Goal: Task Accomplishment & Management: Complete application form

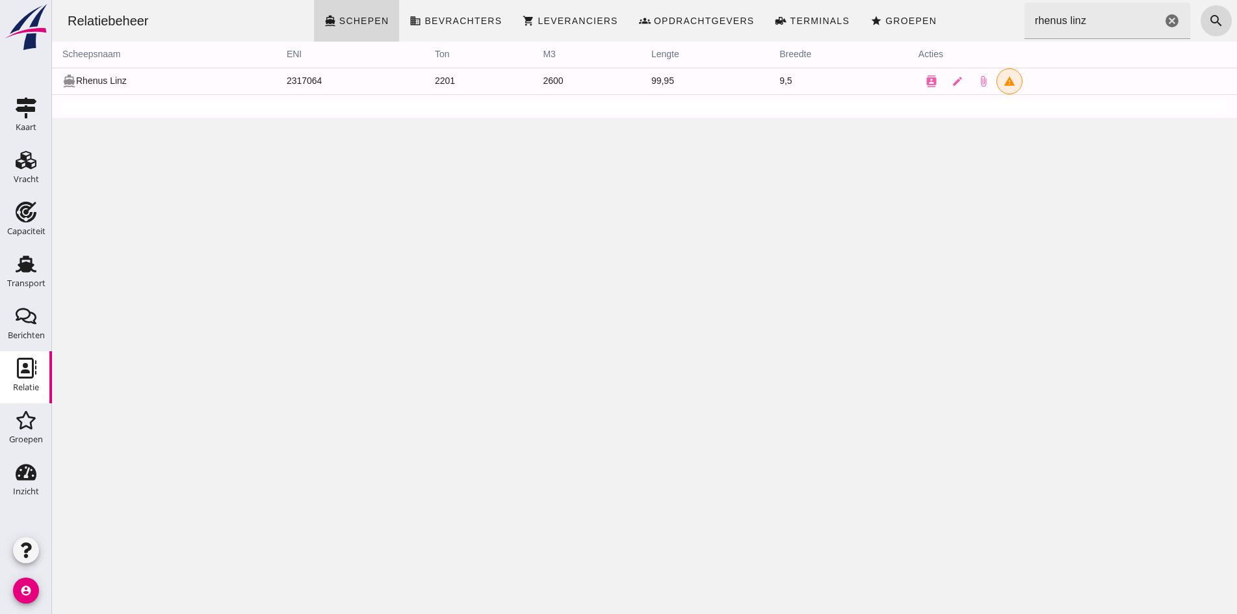
click at [1005, 25] on div "Relatiebeheer directions_boat Schepen business Bevrachters shopping_cart Levera…" at bounding box center [644, 21] width 1174 height 42
drag, startPoint x: 1088, startPoint y: 22, endPoint x: 1005, endPoint y: 29, distance: 82.8
click at [1005, 29] on div "Relatiebeheer directions_boat Schepen business Bevrachters shopping_cart Levera…" at bounding box center [644, 21] width 1174 height 42
click at [1164, 24] on icon "cancel" at bounding box center [1172, 21] width 16 height 16
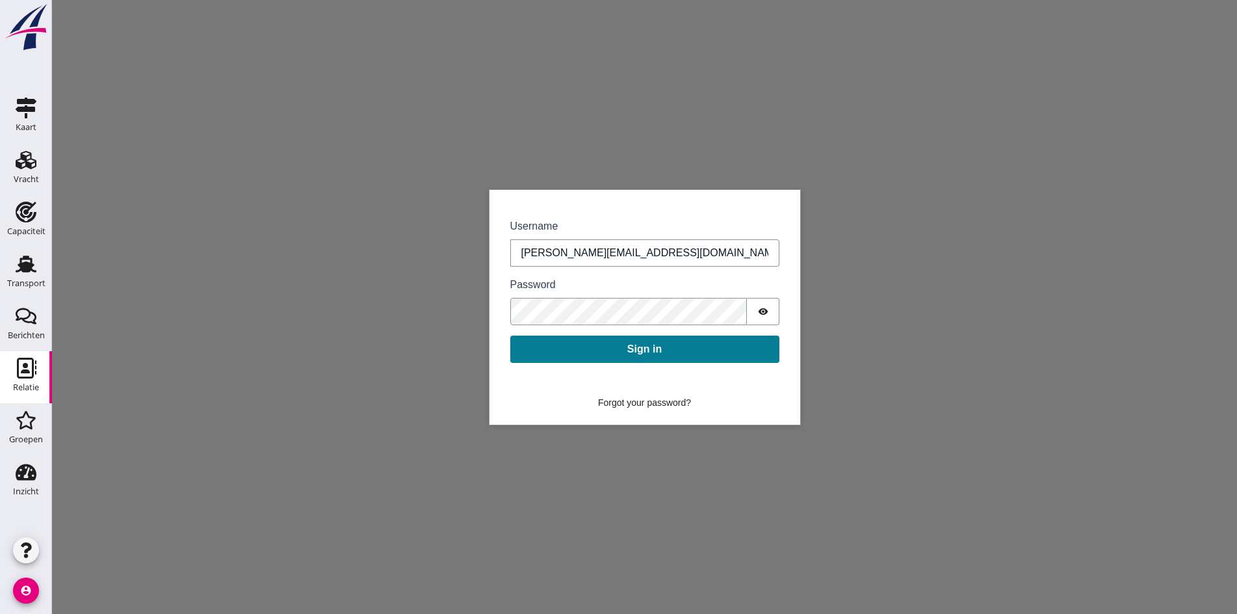
click at [929, 223] on div "Sign in Username [PERSON_NAME][EMAIL_ADDRESS][DOMAIN_NAME] Password Sign in For…" at bounding box center [644, 307] width 1185 height 614
drag, startPoint x: 981, startPoint y: 96, endPoint x: 799, endPoint y: 16, distance: 198.8
click at [960, 94] on div "Sign in Username [PERSON_NAME][EMAIL_ADDRESS][DOMAIN_NAME] Password Sign in For…" at bounding box center [644, 307] width 1185 height 614
click at [616, 352] on button "Sign in" at bounding box center [644, 348] width 269 height 27
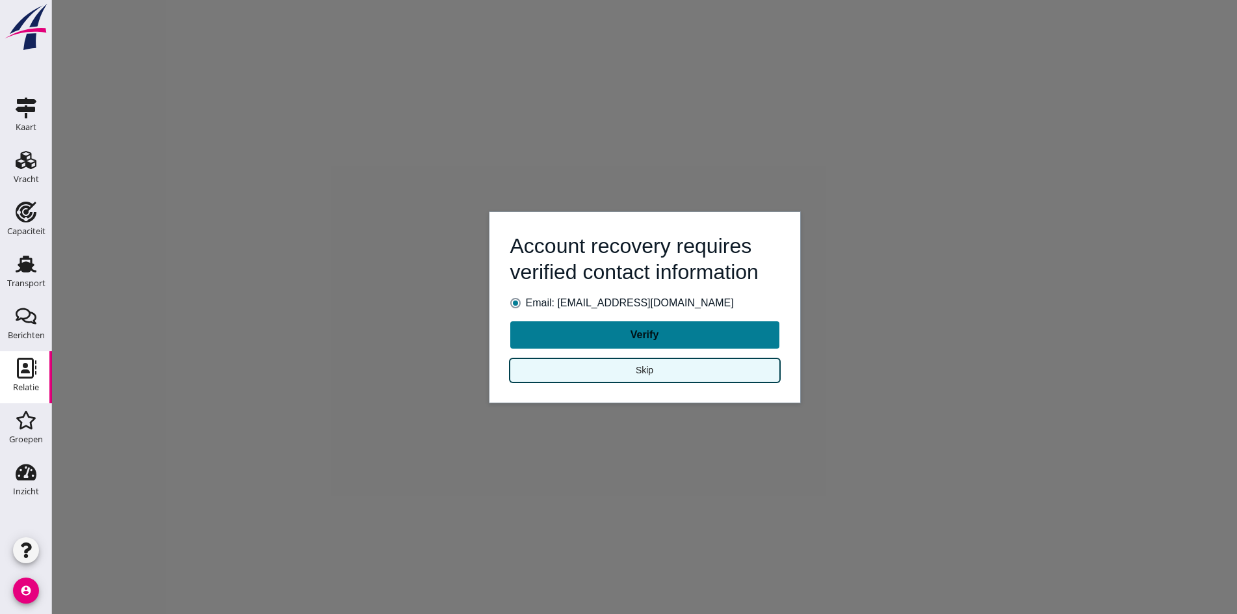
click at [618, 370] on button "Skip" at bounding box center [644, 370] width 269 height 23
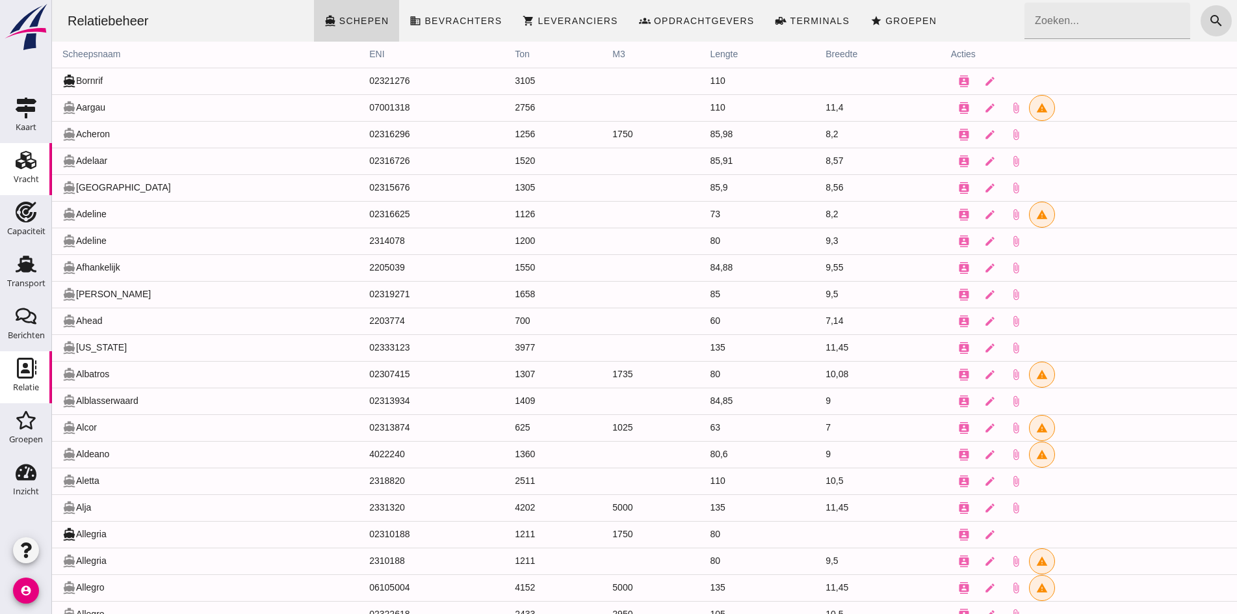
click at [34, 170] on div "Vracht" at bounding box center [26, 179] width 25 height 18
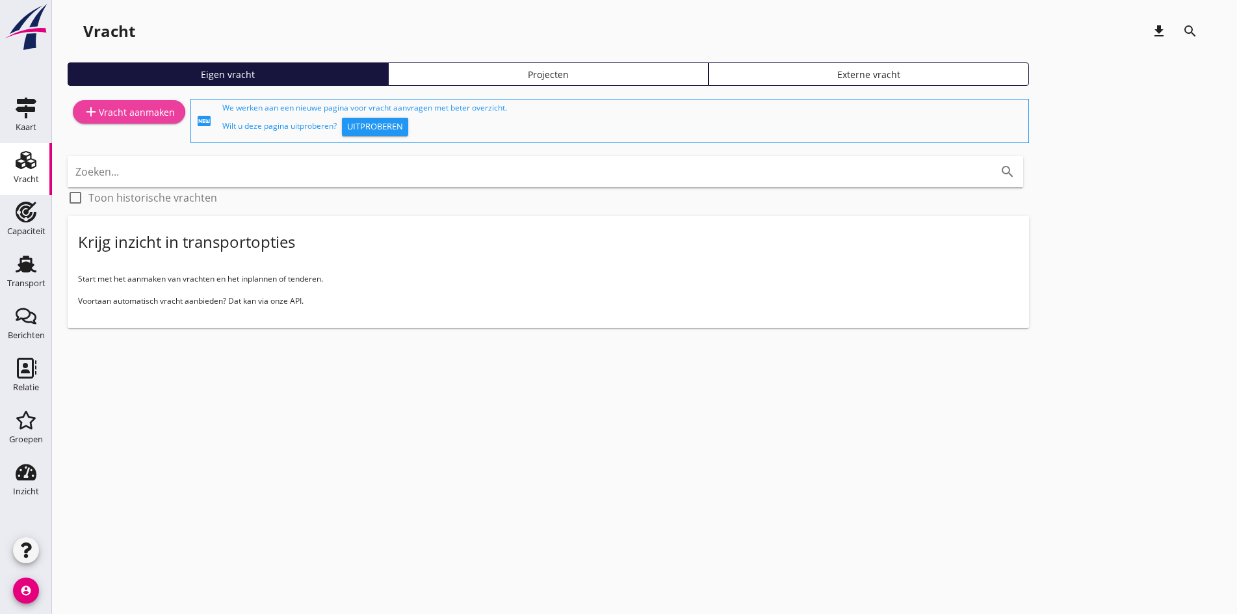
click at [112, 106] on div "add Vracht aanmaken" at bounding box center [129, 112] width 92 height 16
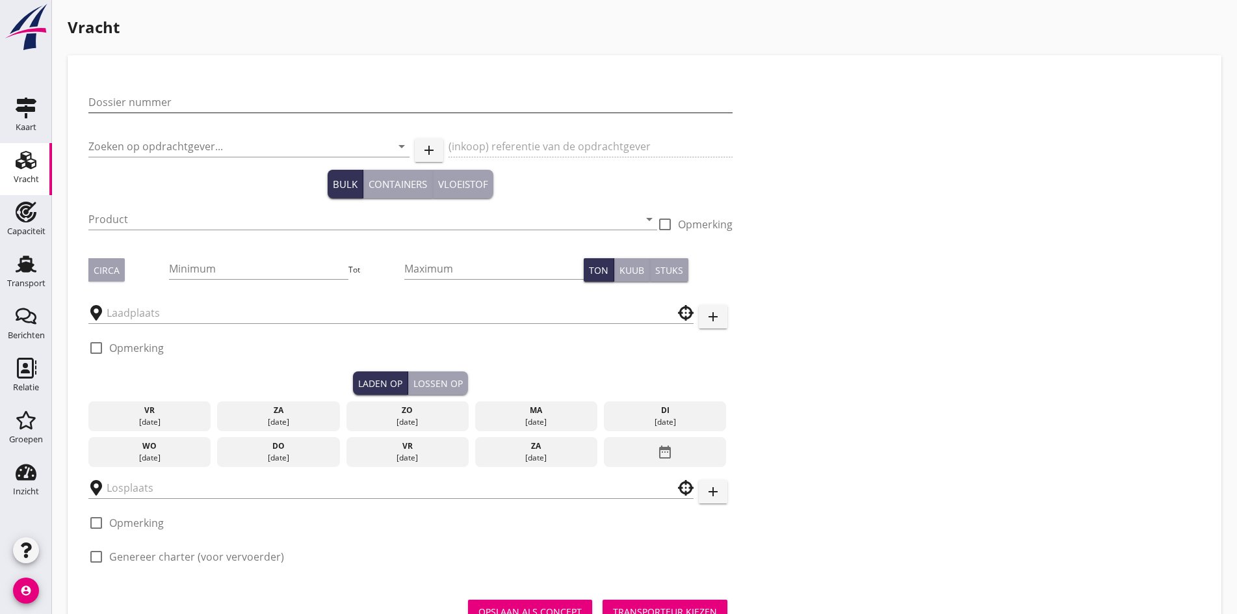
click at [138, 102] on input "Dossier nummer" at bounding box center [410, 102] width 644 height 21
type input "20250627"
click at [101, 115] on div "Dossier nummer 20250627" at bounding box center [410, 109] width 644 height 34
click at [103, 137] on input "Zoeken op opdrachtgever..." at bounding box center [230, 146] width 285 height 21
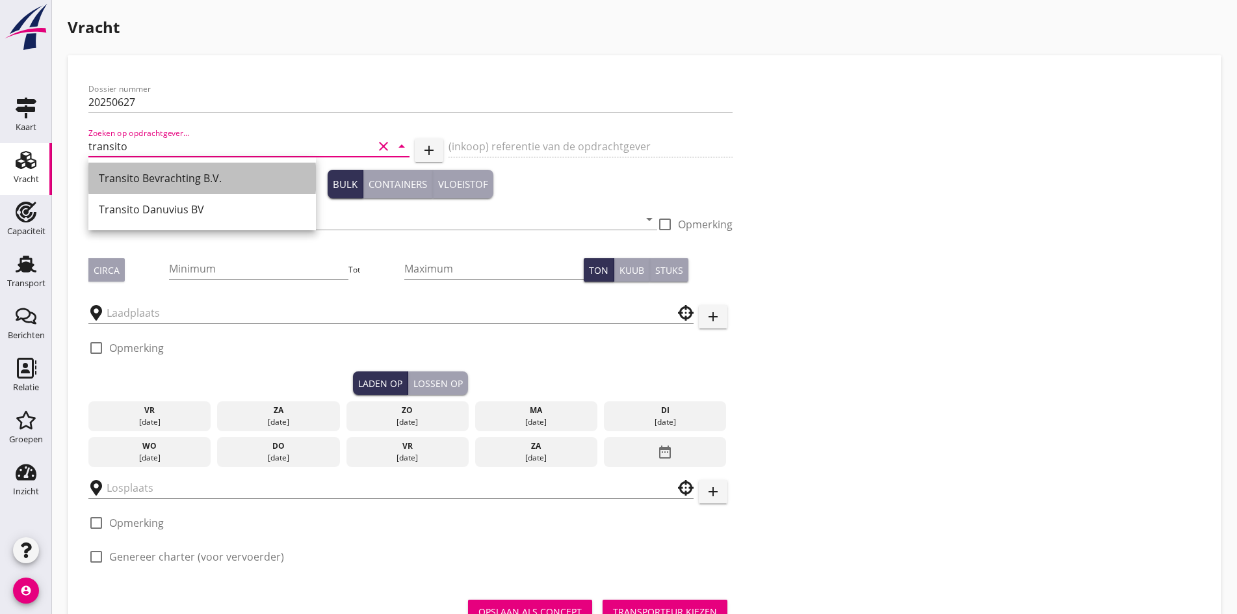
click at [124, 174] on div "Transito Bevrachting B.V." at bounding box center [202, 178] width 207 height 16
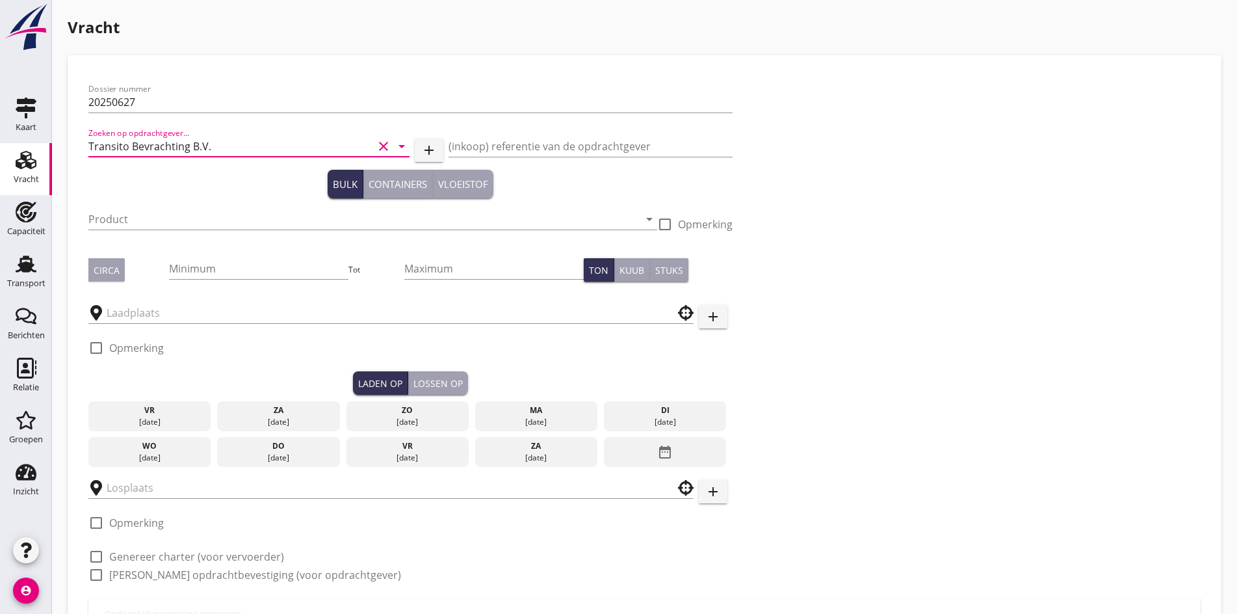
type input "Transito Bevrachting B.V."
click at [129, 207] on div "Product arrow_drop_down" at bounding box center [372, 222] width 569 height 42
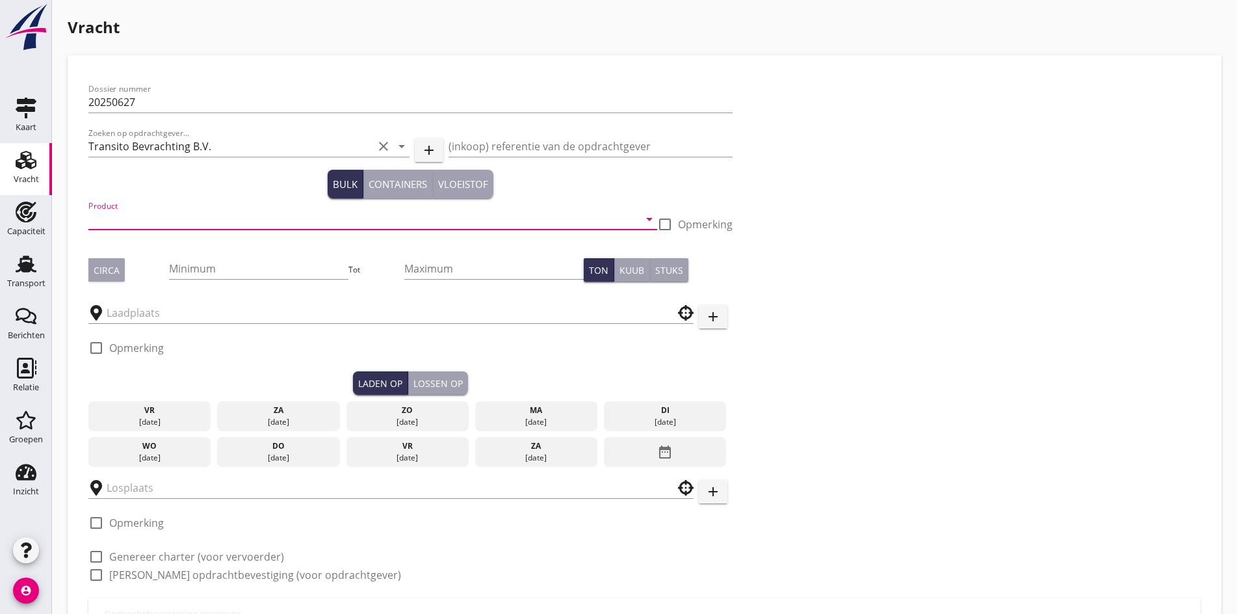
click at [127, 220] on input "Product" at bounding box center [363, 219] width 550 height 21
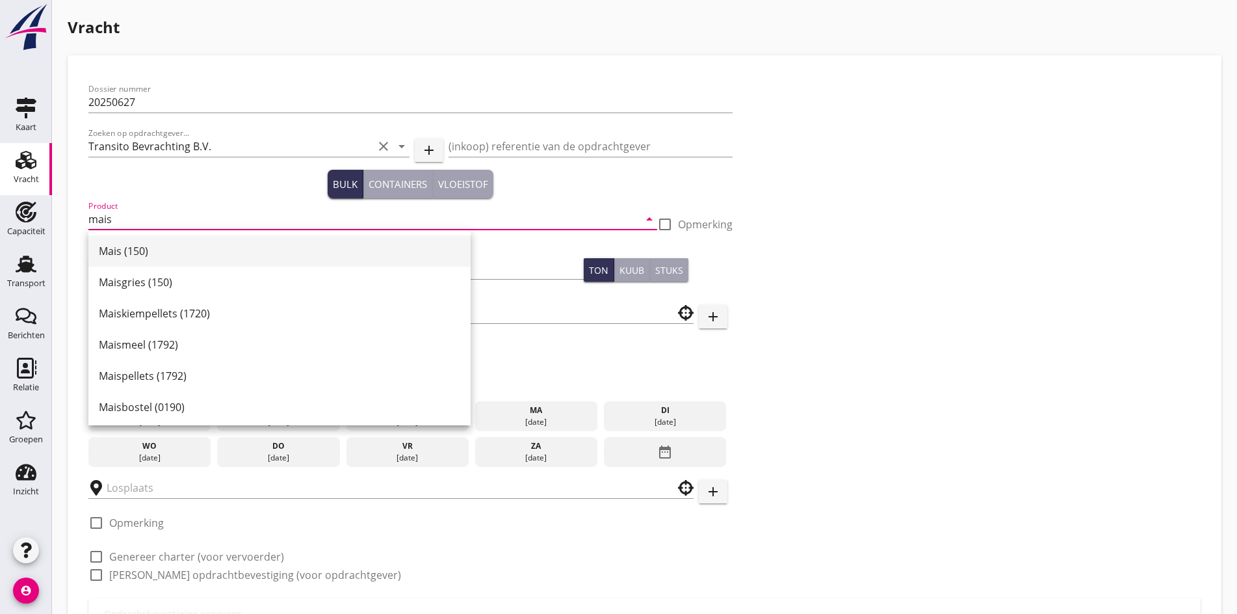
click at [168, 237] on div "Mais (150)" at bounding box center [279, 250] width 361 height 31
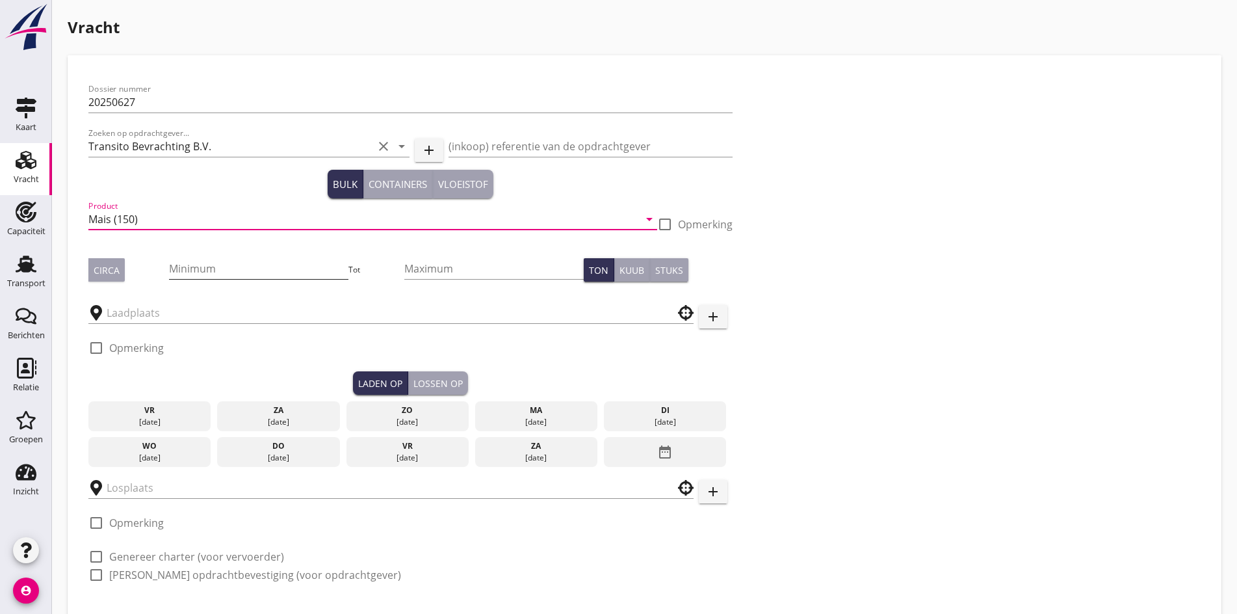
type input "Mais (150)"
click at [202, 266] on input "Minimum" at bounding box center [258, 268] width 179 height 21
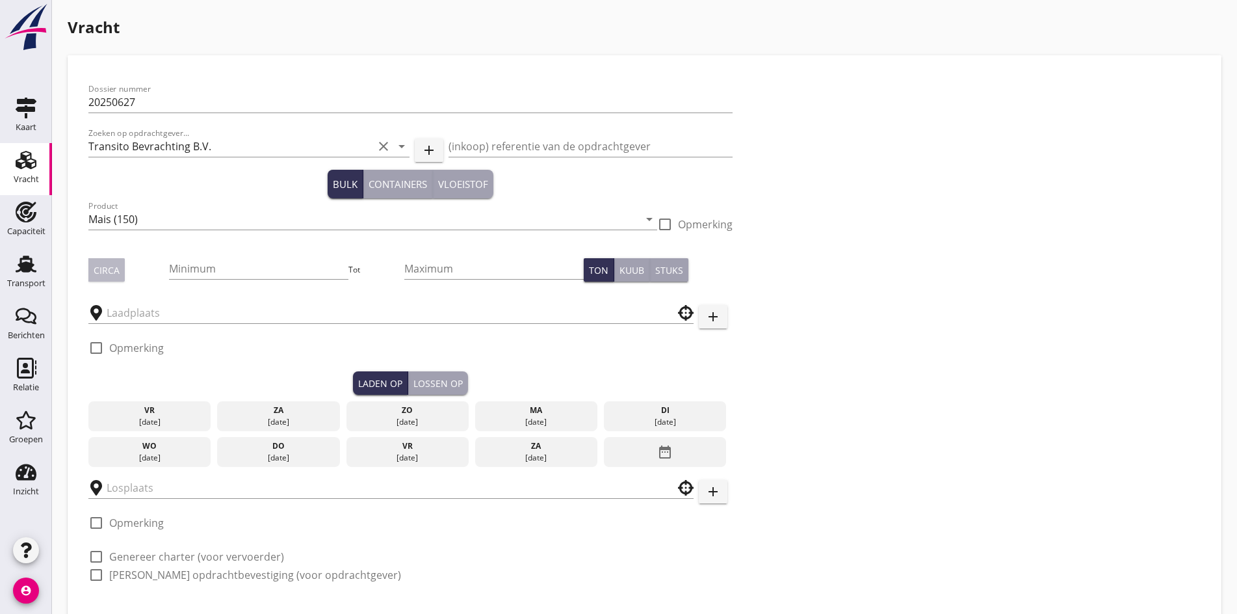
click at [93, 272] on button "Circa" at bounding box center [106, 269] width 36 height 23
click at [209, 278] on input "Minimum" at bounding box center [258, 268] width 179 height 21
type input "950"
click at [138, 314] on input "text" at bounding box center [382, 312] width 550 height 21
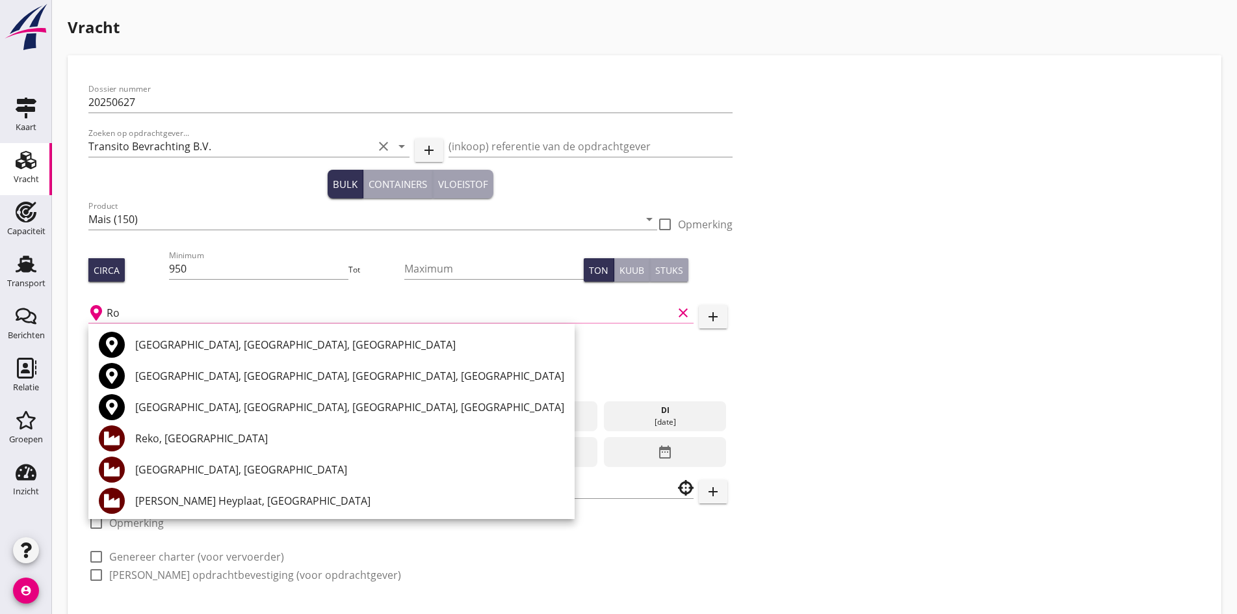
type input "R"
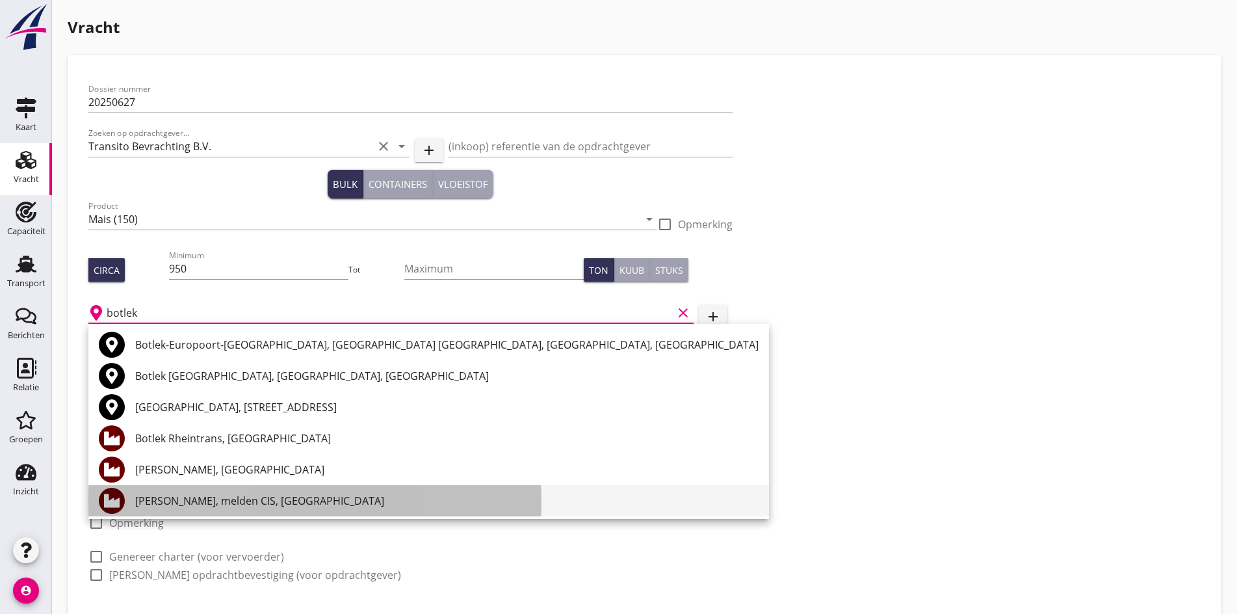
click at [224, 500] on div "[PERSON_NAME], melden CIS, [GEOGRAPHIC_DATA]" at bounding box center [446, 501] width 623 height 16
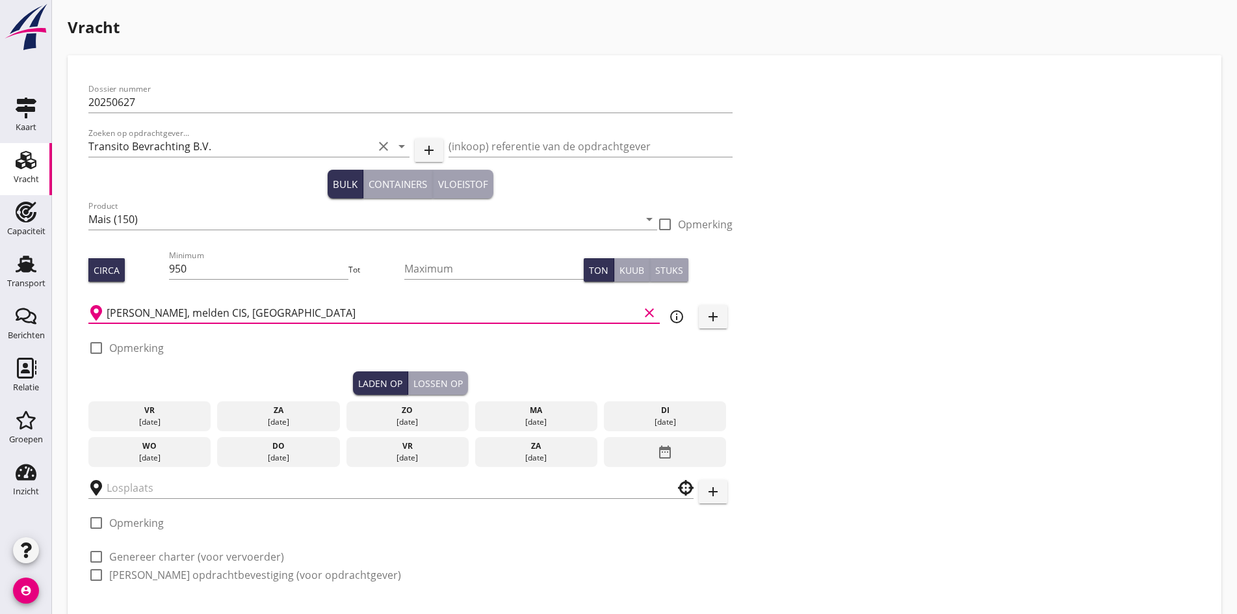
type input "[PERSON_NAME], melden CIS, [GEOGRAPHIC_DATA]"
drag, startPoint x: 230, startPoint y: 415, endPoint x: 120, endPoint y: 439, distance: 112.4
click at [228, 416] on div "[DATE]" at bounding box center [278, 422] width 116 height 12
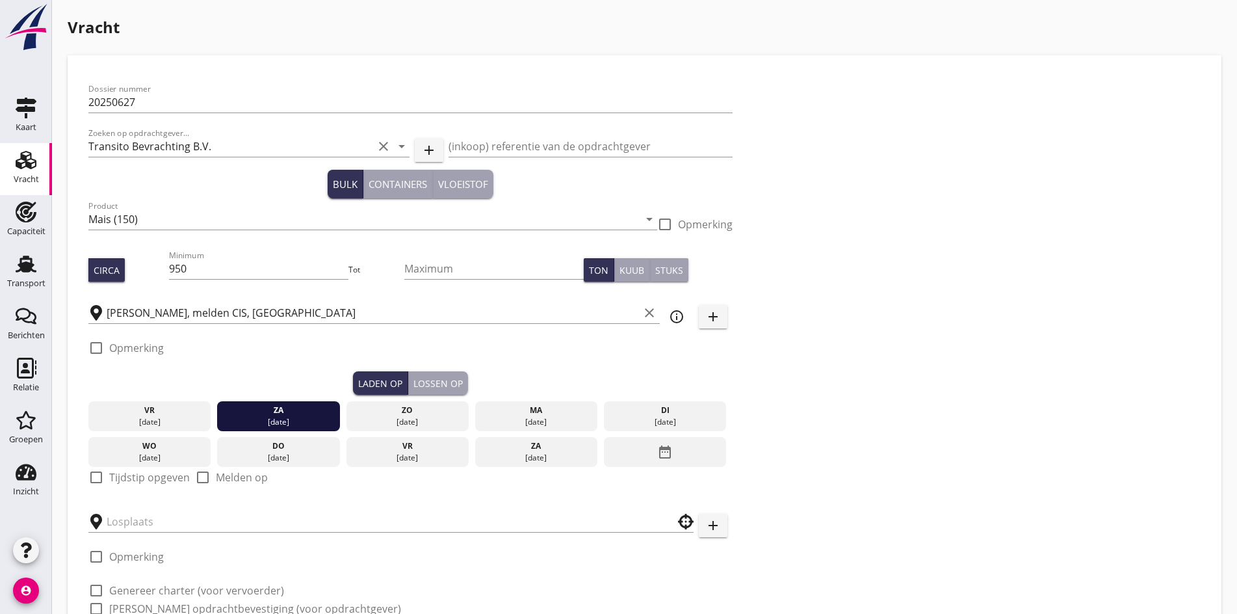
click at [92, 472] on div at bounding box center [96, 477] width 22 height 22
checkbox input "true"
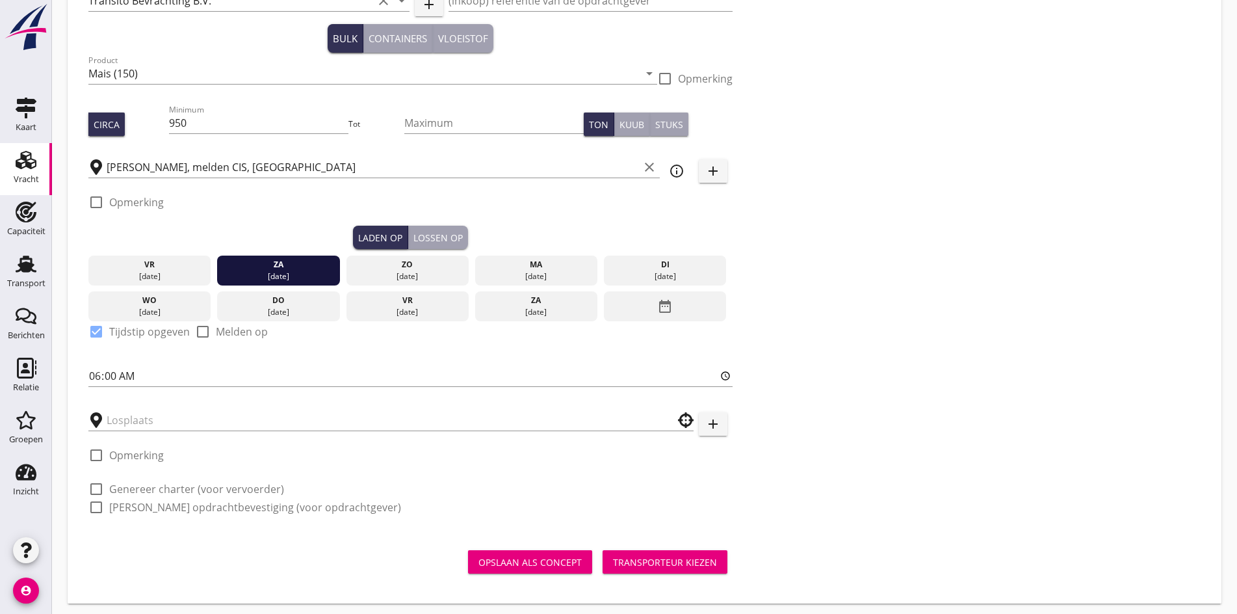
scroll to position [147, 0]
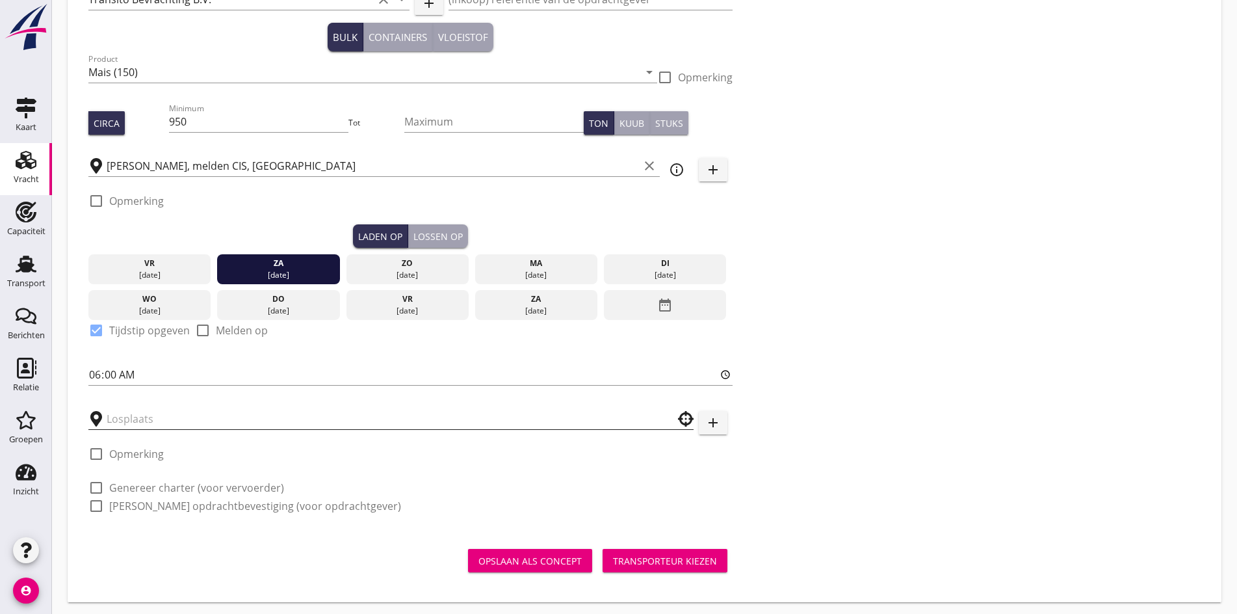
click at [138, 411] on input "text" at bounding box center [382, 418] width 550 height 21
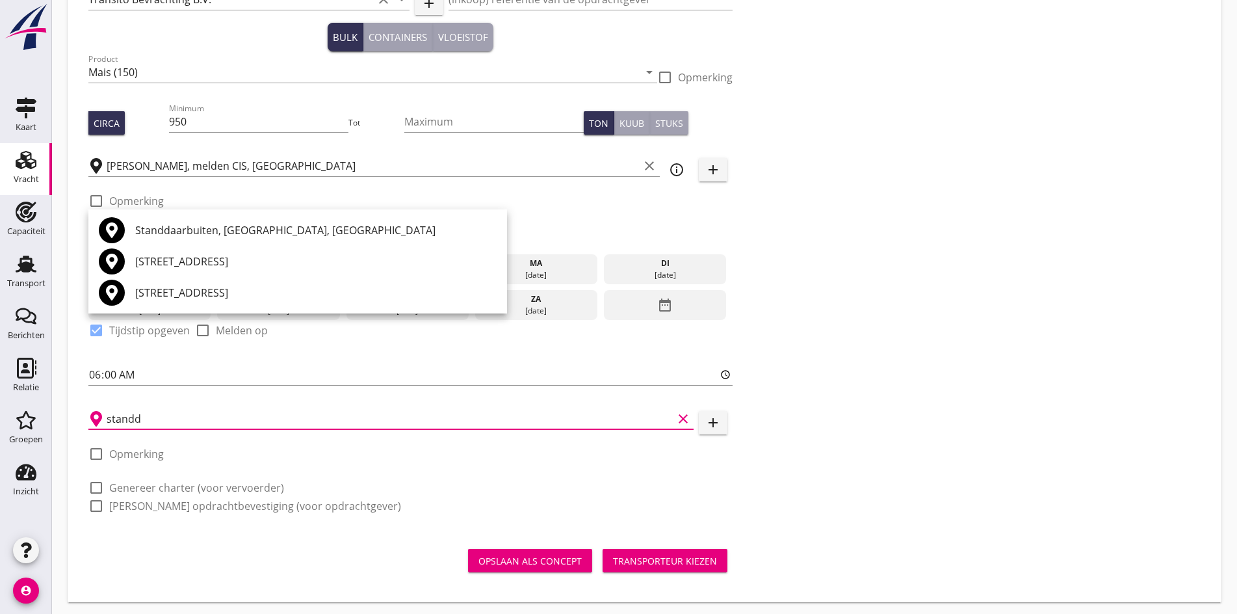
type input "standd"
click at [699, 413] on button "add" at bounding box center [713, 422] width 29 height 23
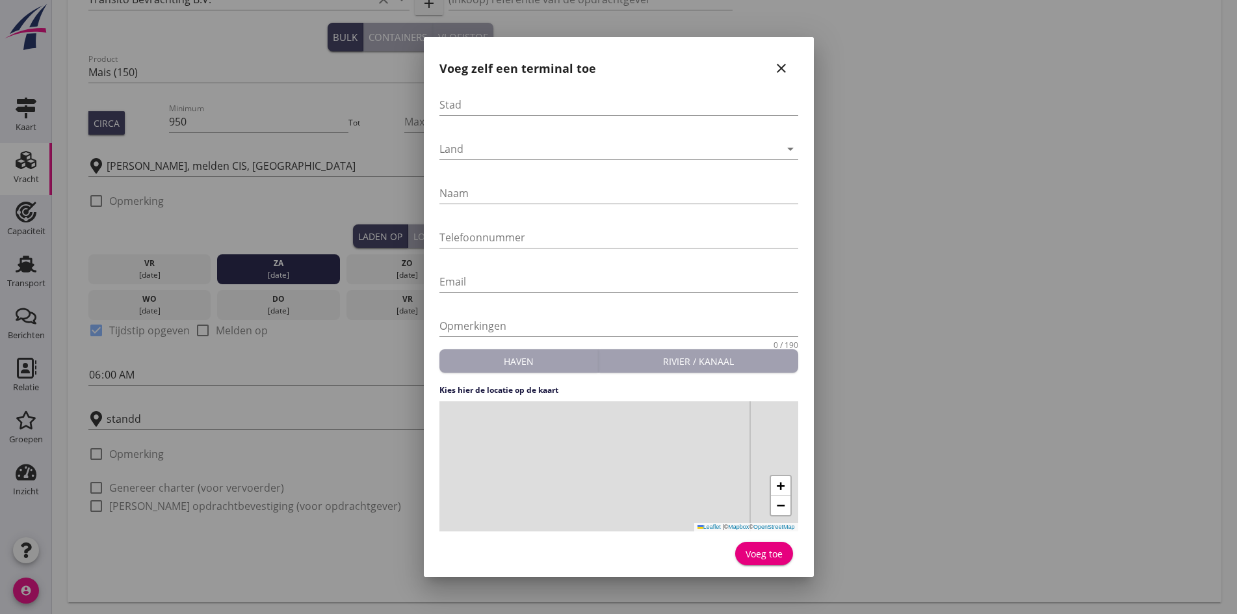
click at [472, 93] on div "Stad" at bounding box center [618, 107] width 359 height 42
click at [477, 102] on input "Stad" at bounding box center [618, 104] width 359 height 21
type input "Standdaarbuiten"
click at [500, 197] on input "Naam" at bounding box center [618, 193] width 359 height 21
type input "Tilborghs Granen"
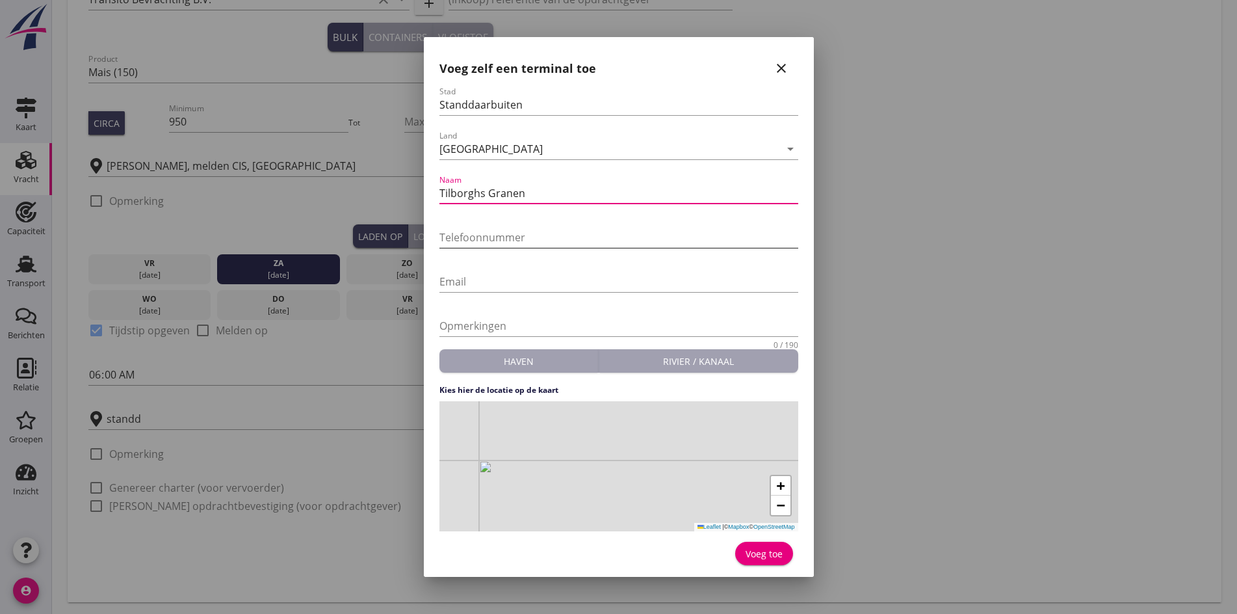
click at [493, 227] on input "Telefoonnummer" at bounding box center [618, 237] width 359 height 21
type input "0"
type input "0165313053"
click at [695, 461] on div "+ − Leaflet | © Mapbox © OpenStreetMap" at bounding box center [618, 466] width 359 height 130
click at [759, 545] on button "Voeg toe" at bounding box center [764, 552] width 58 height 23
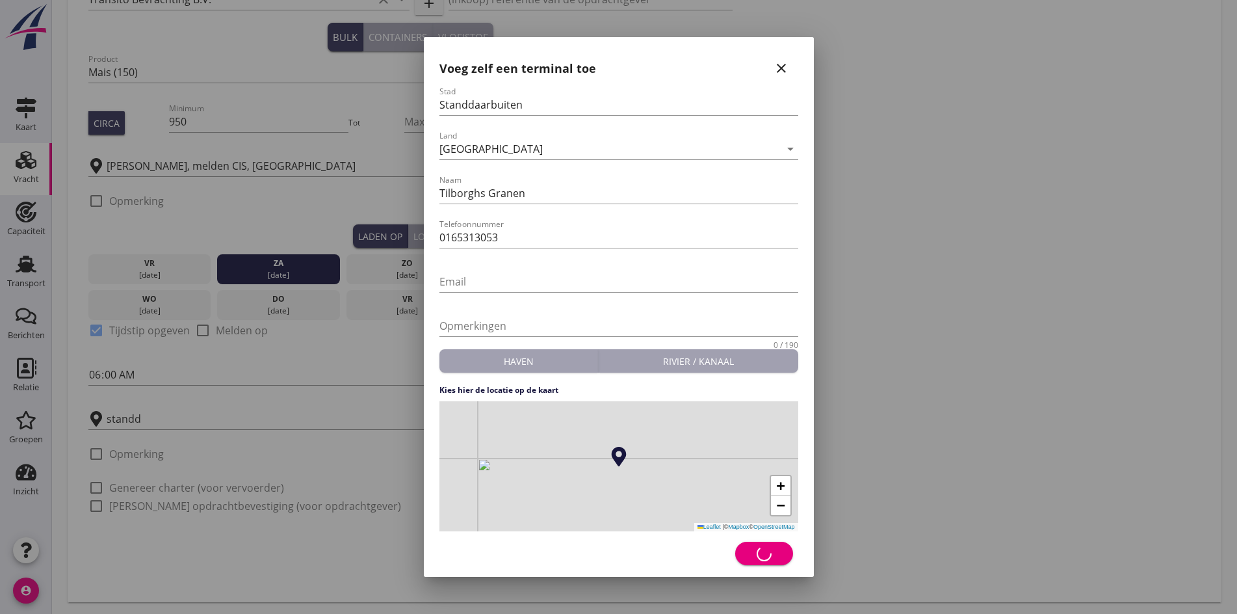
type input "Tilborghs Granen"
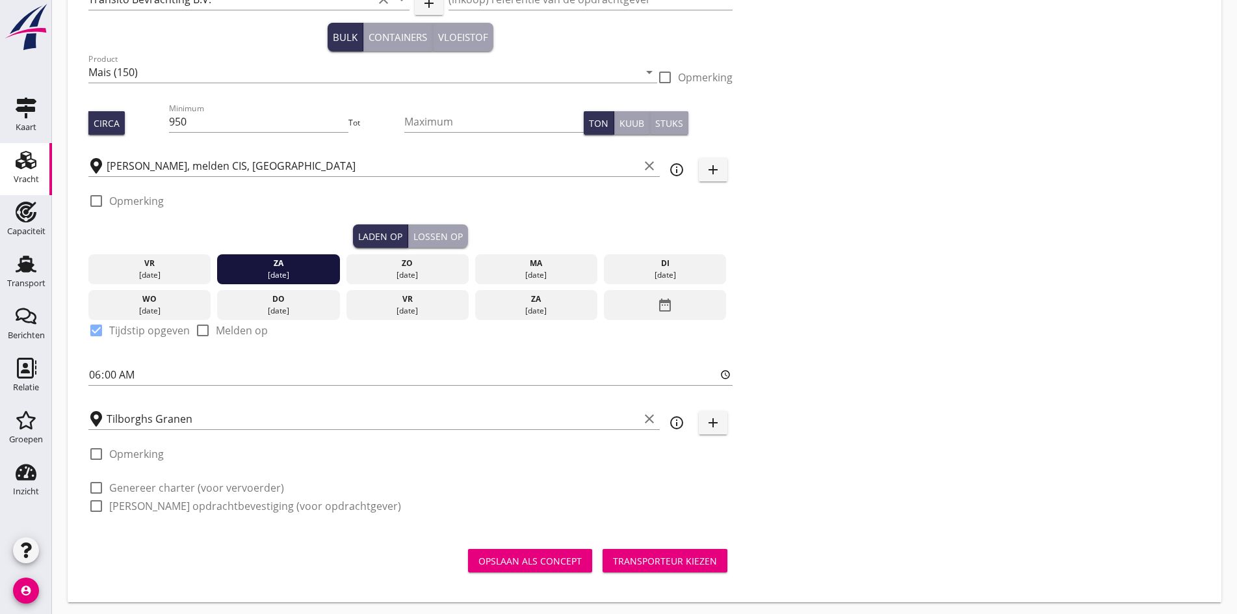
drag, startPoint x: 94, startPoint y: 480, endPoint x: 218, endPoint y: 461, distance: 125.5
click at [94, 480] on div at bounding box center [96, 487] width 22 height 22
checkbox input "true"
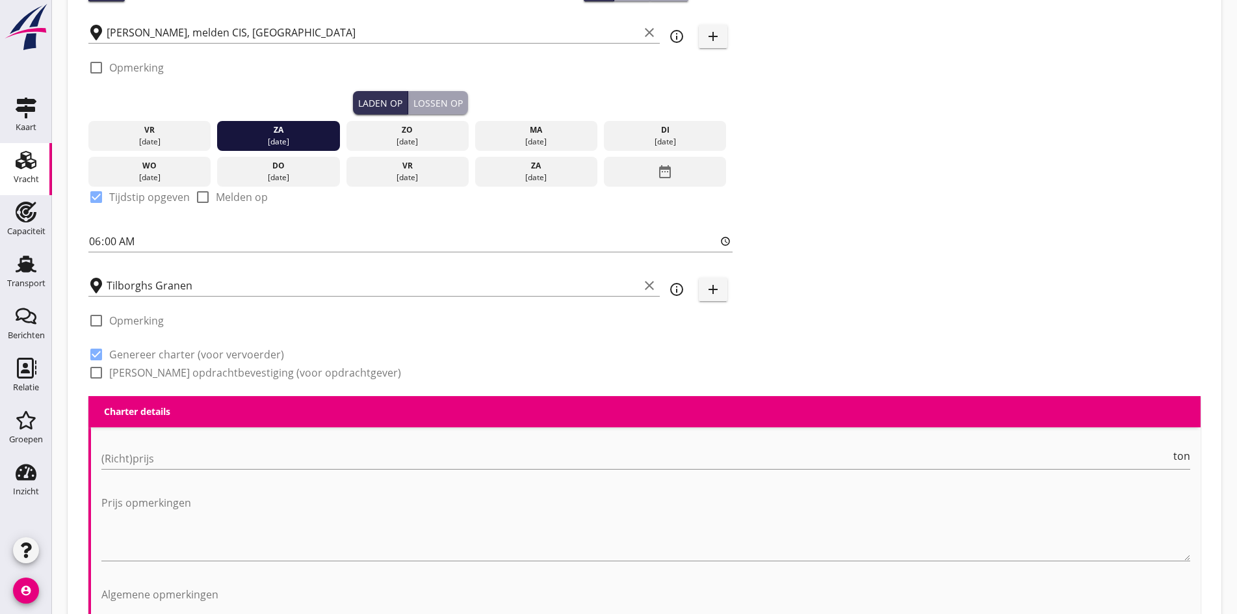
scroll to position [212, 0]
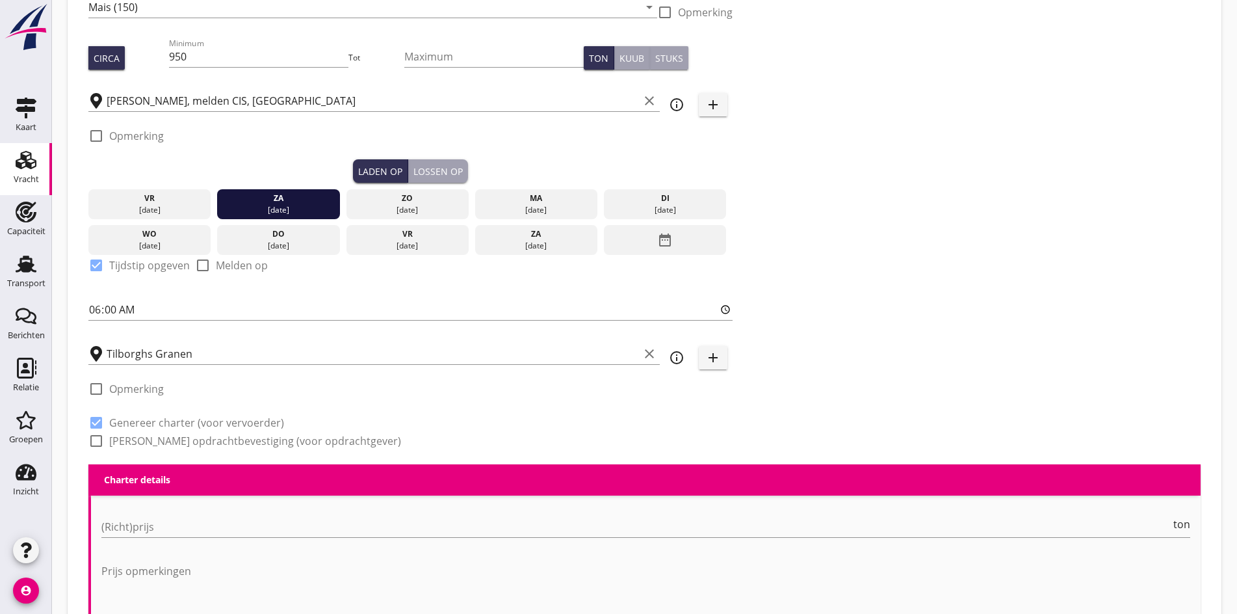
click at [142, 508] on div "(Richt)prijs ton" at bounding box center [645, 529] width 1089 height 42
click at [135, 521] on input "(Richt)prijs" at bounding box center [635, 526] width 1069 height 21
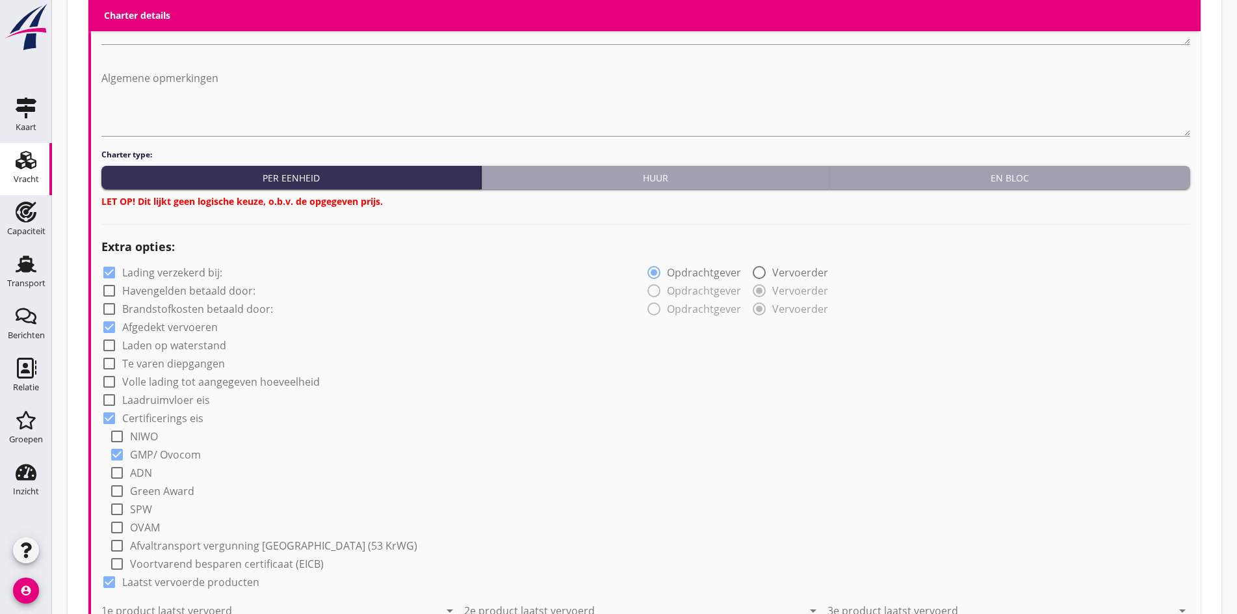
scroll to position [797, 0]
type input "5250"
click at [968, 180] on button "En bloc" at bounding box center [1009, 176] width 361 height 23
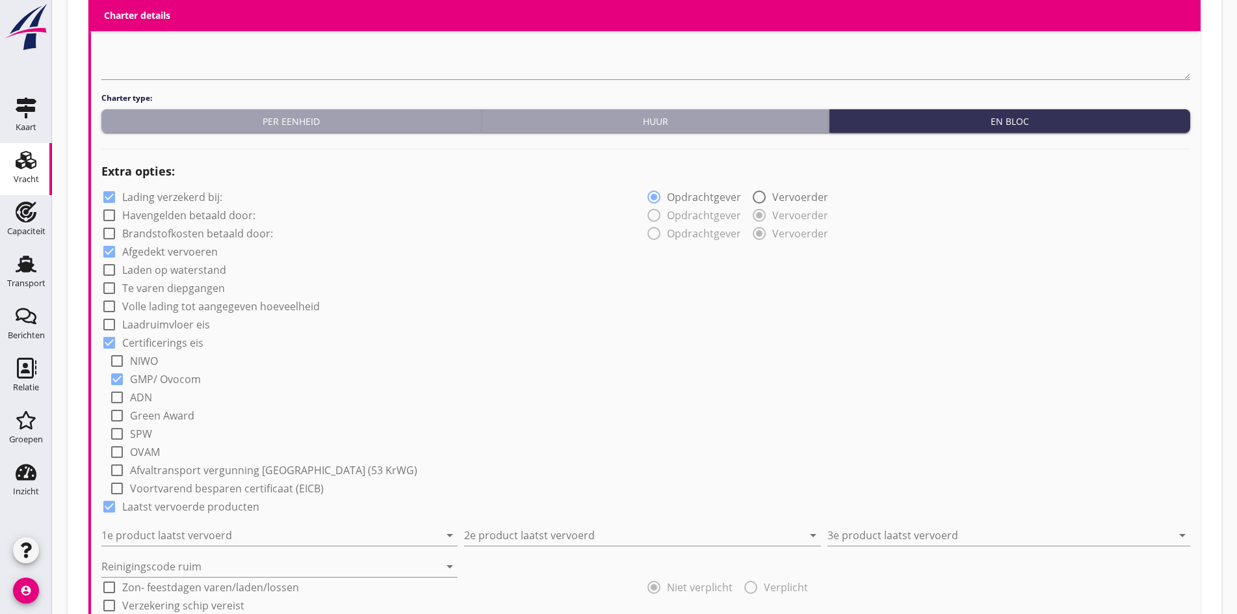
scroll to position [1057, 0]
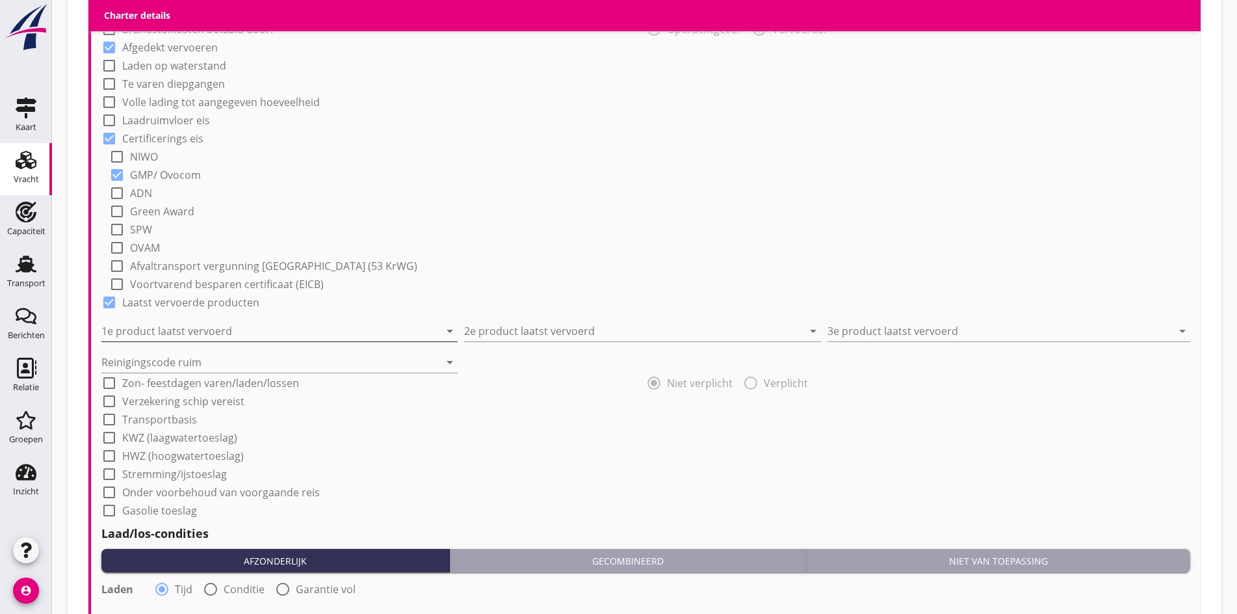
click at [201, 328] on input "1e product laatst vervoerd" at bounding box center [270, 330] width 338 height 21
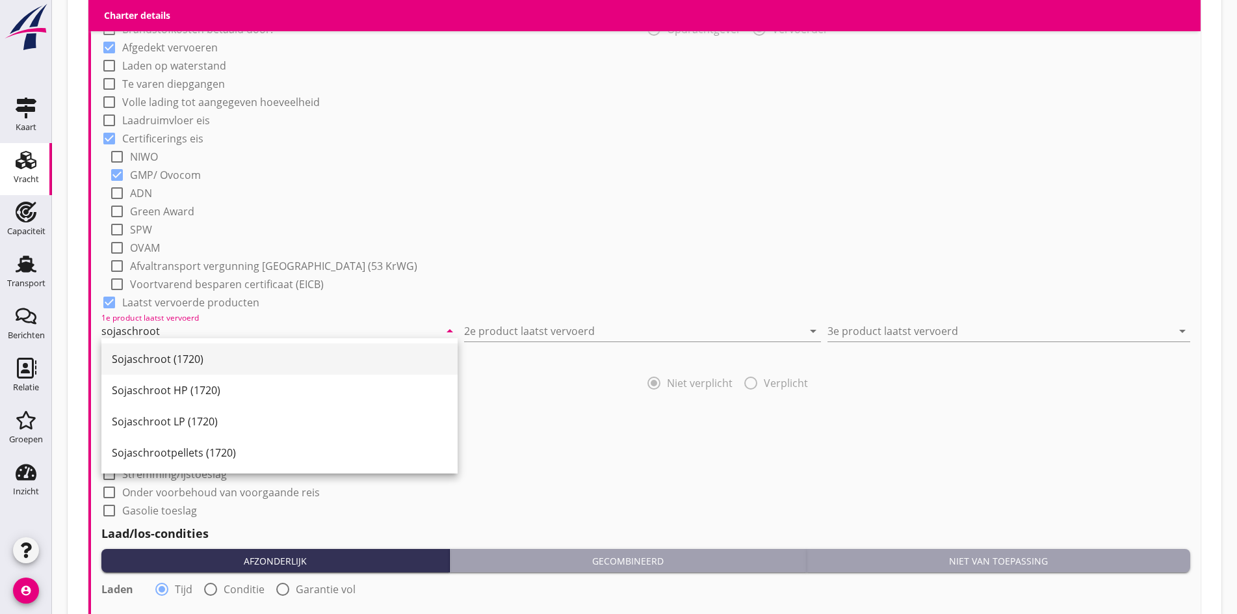
click at [181, 354] on div "Sojaschroot (1720)" at bounding box center [279, 359] width 335 height 16
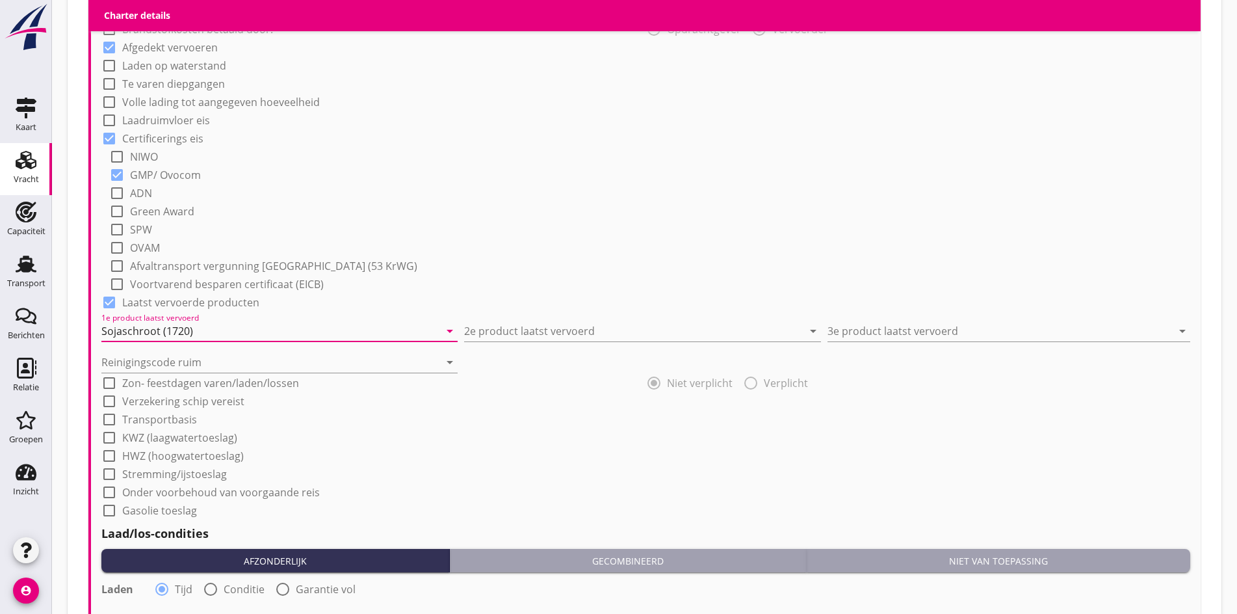
type input "Sojaschroot (1720)"
click at [508, 341] on div "Reinigingscode ruim arrow_drop_down" at bounding box center [645, 356] width 1089 height 31
click at [511, 331] on input "2e product laatst vervoerd" at bounding box center [633, 330] width 338 height 21
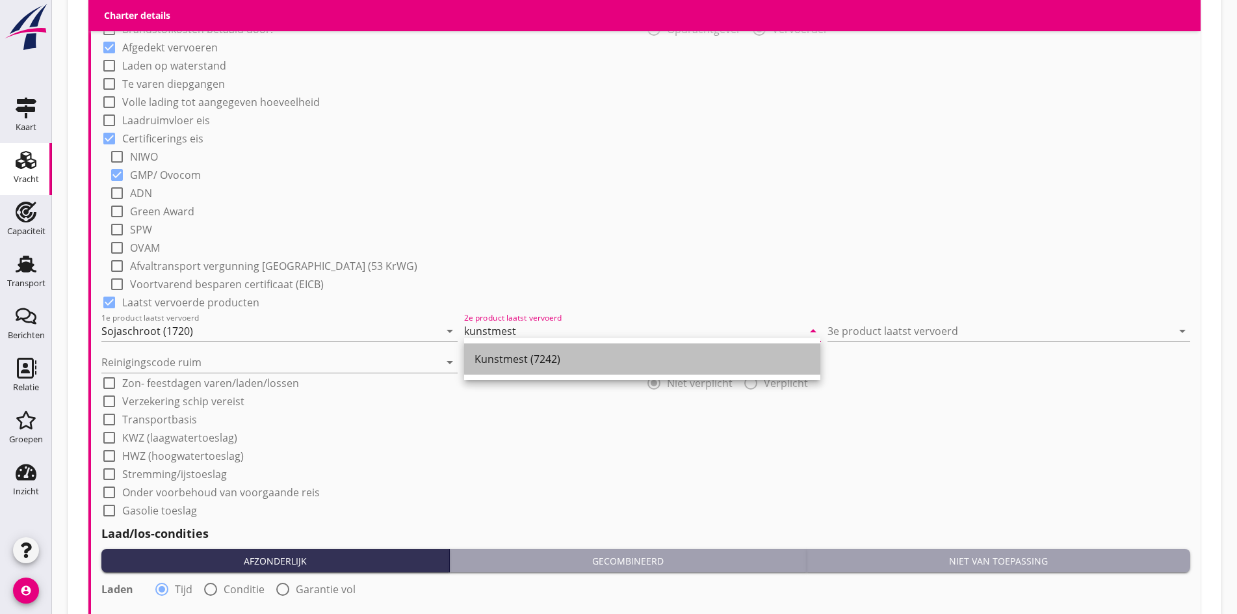
click at [511, 352] on div "Kunstmest (7242)" at bounding box center [641, 359] width 335 height 16
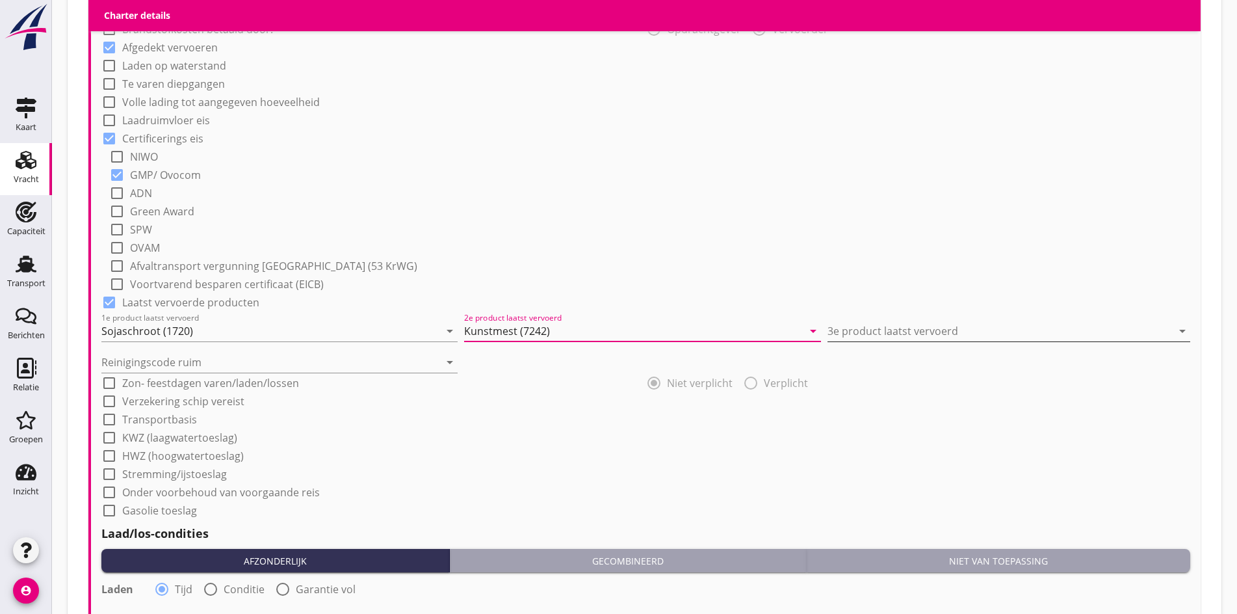
type input "Kunstmest (7242)"
click at [902, 324] on input "3e product laatst vervoerd" at bounding box center [999, 330] width 344 height 21
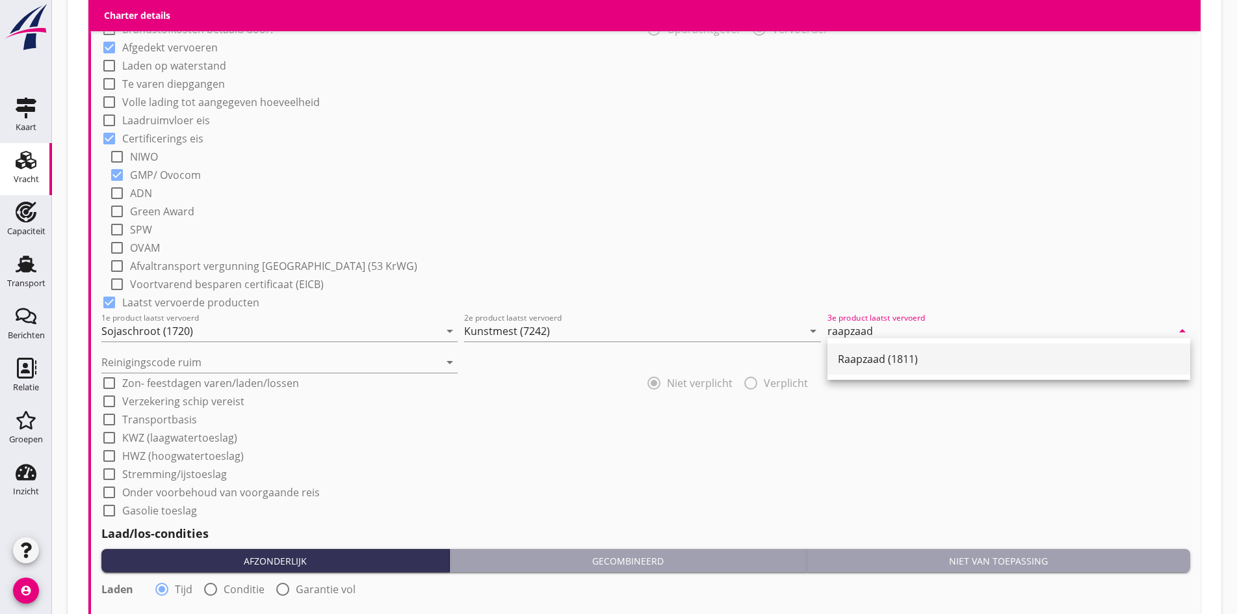
click at [920, 359] on div "Raapzaad (1811)" at bounding box center [1009, 359] width 342 height 16
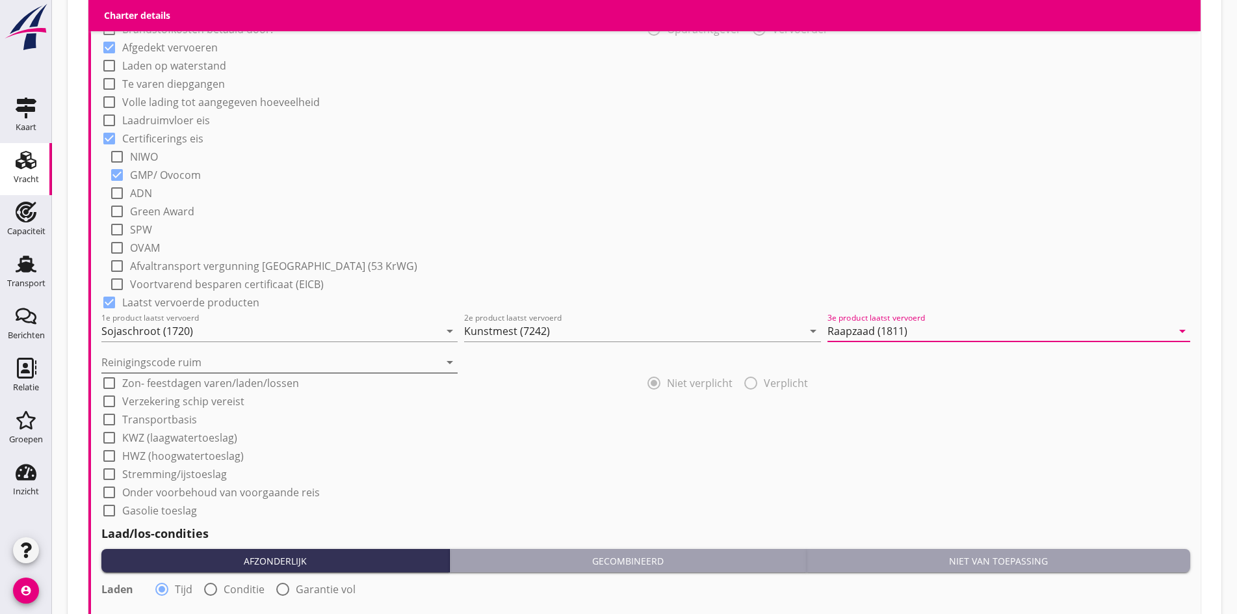
type input "Raapzaad (1811)"
click at [337, 356] on input "Reinigingscode ruim" at bounding box center [270, 362] width 338 height 21
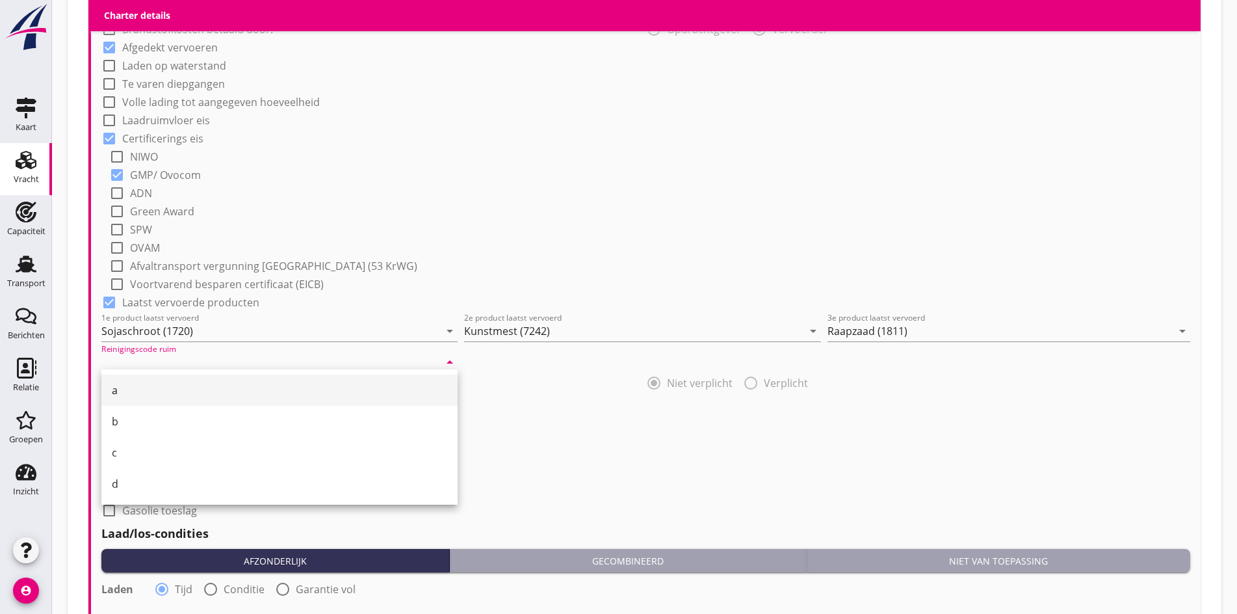
click at [242, 390] on div "a" at bounding box center [279, 390] width 335 height 16
type input "a"
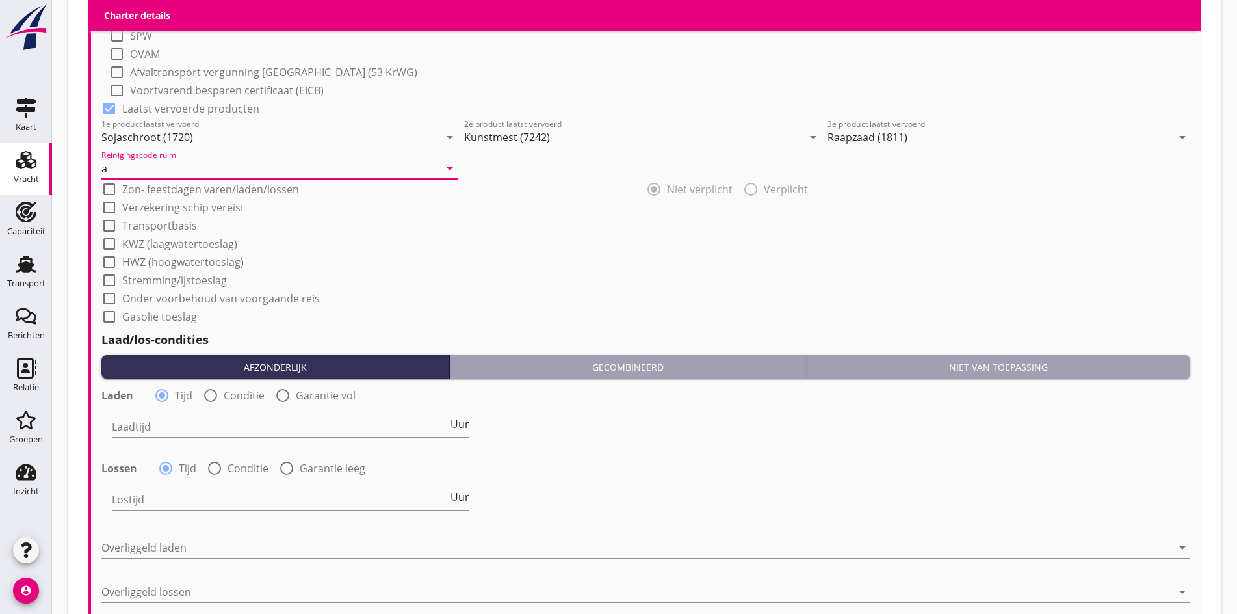
scroll to position [1252, 0]
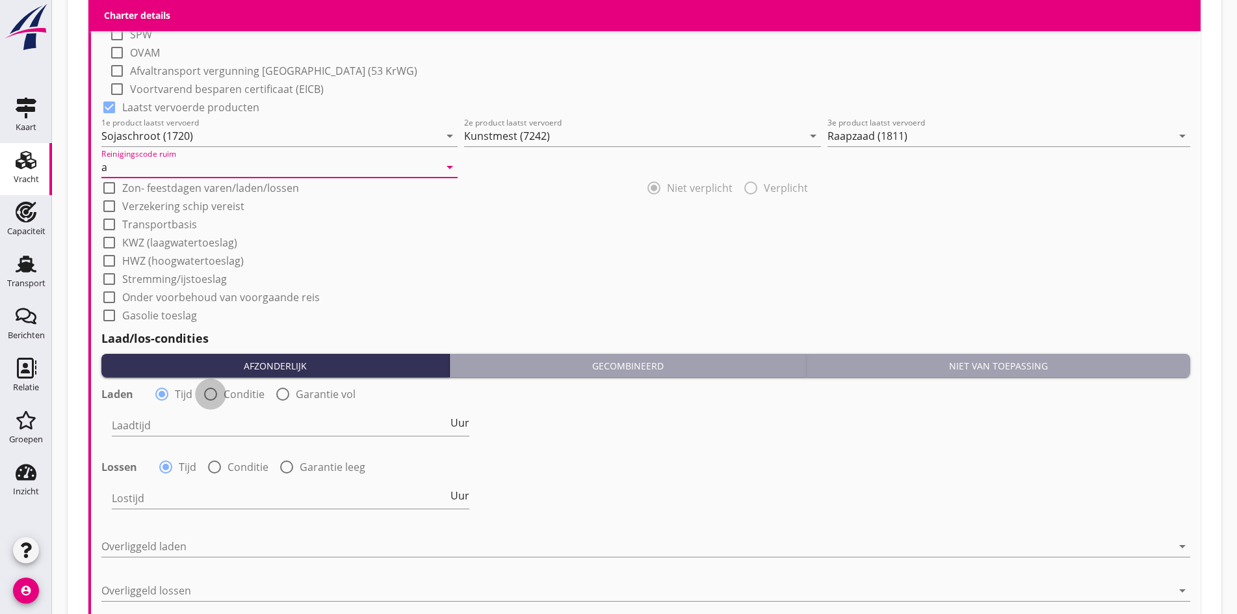
click at [209, 383] on div at bounding box center [211, 394] width 22 height 22
radio input "false"
radio input "true"
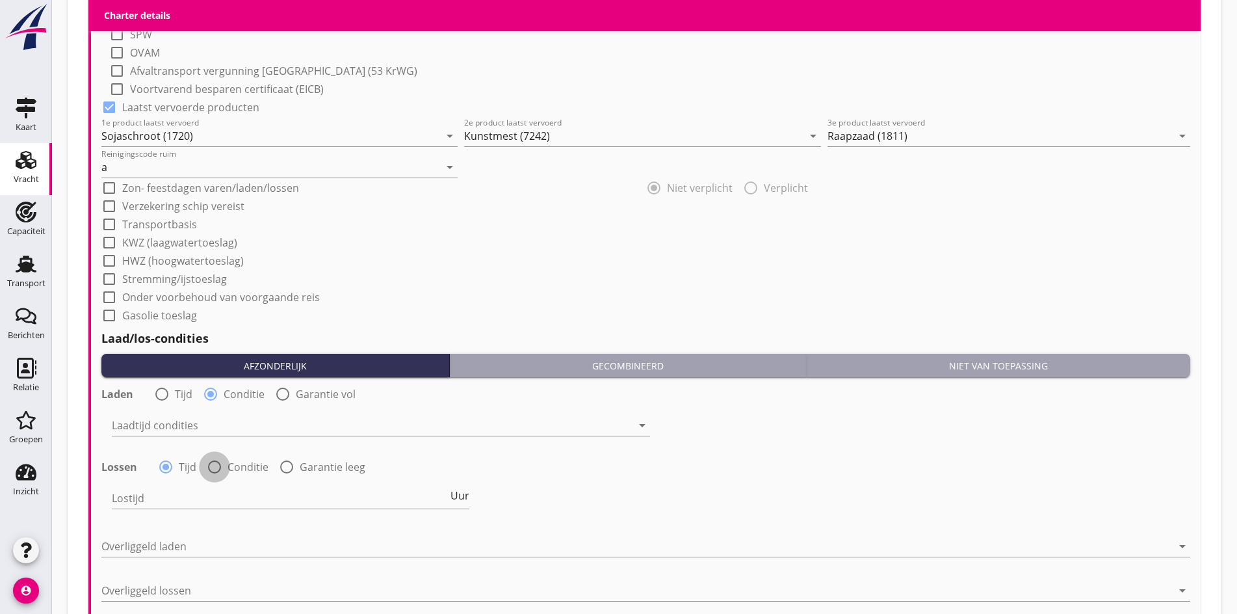
click at [216, 464] on div at bounding box center [214, 467] width 22 height 22
radio input "false"
radio input "true"
click at [190, 410] on div "Laadtijd condities arrow_drop_down" at bounding box center [381, 428] width 538 height 42
click at [186, 420] on div at bounding box center [372, 425] width 520 height 21
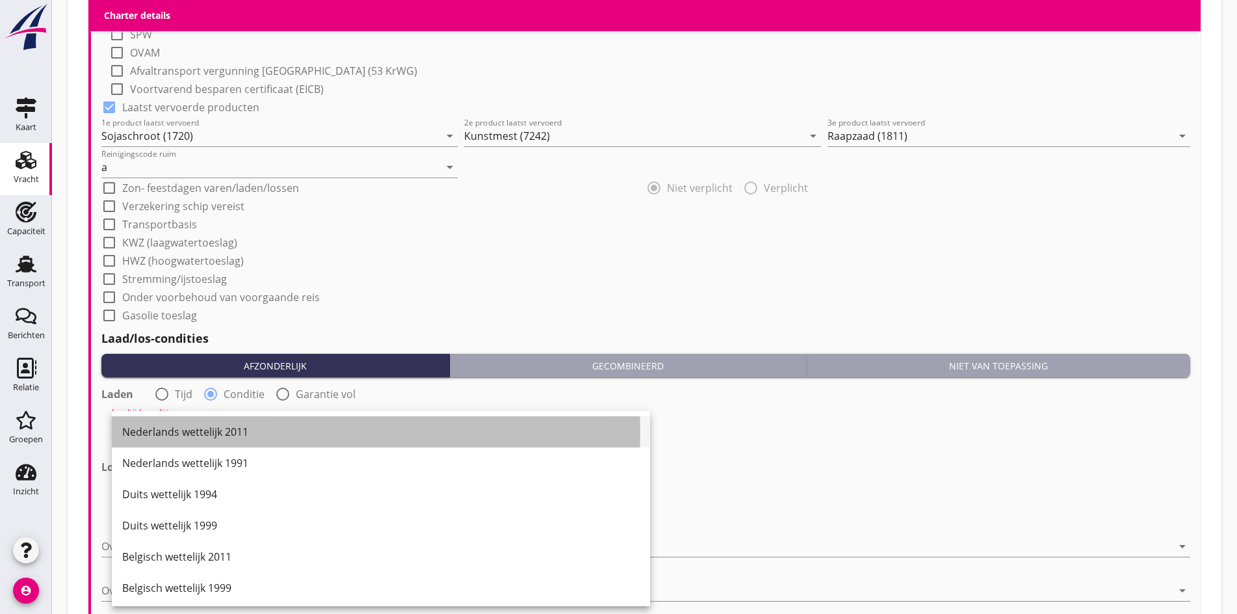
click at [177, 430] on div "Nederlands wettelijk 2011" at bounding box center [380, 432] width 517 height 16
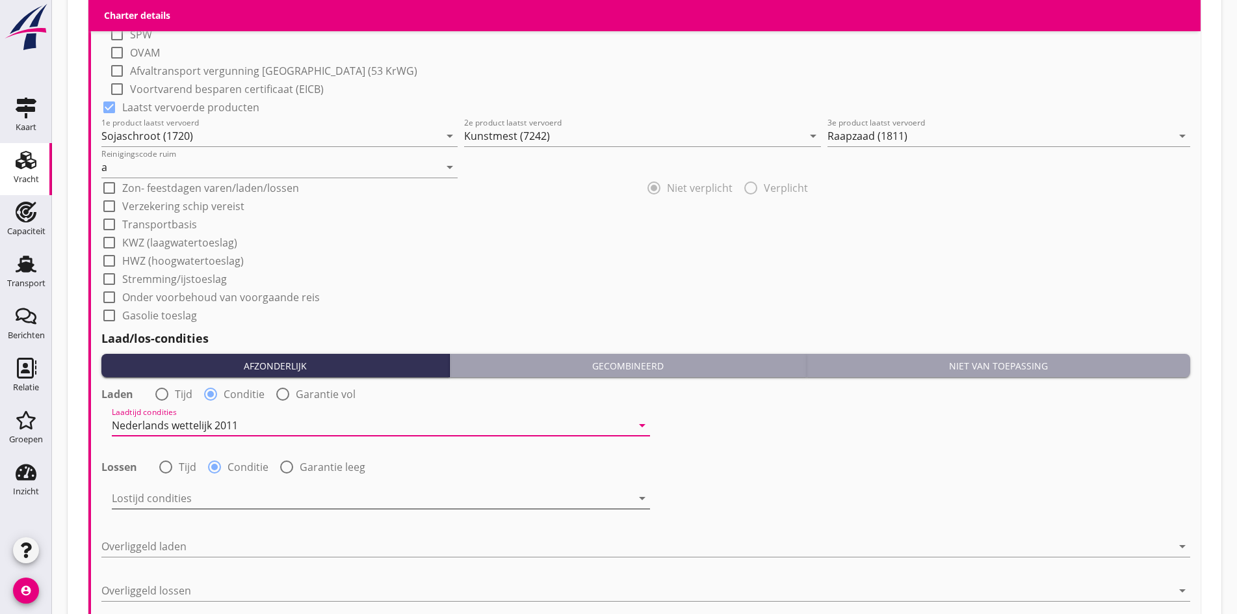
click at [175, 491] on div at bounding box center [372, 497] width 520 height 21
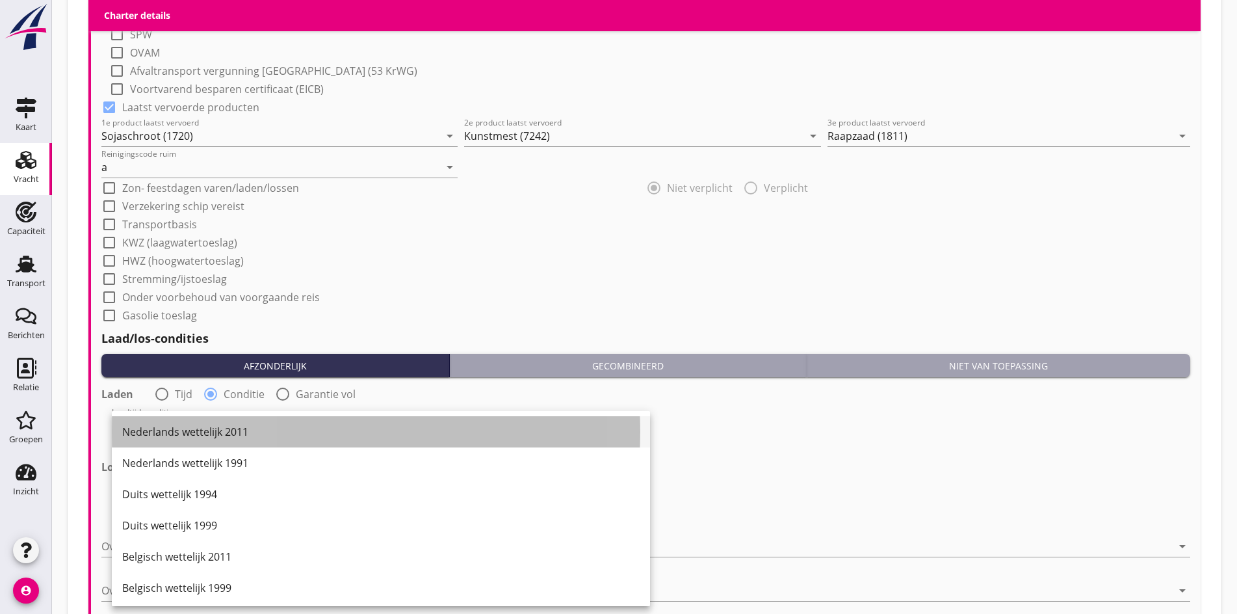
click at [157, 419] on div "Nederlands wettelijk 2011" at bounding box center [380, 431] width 517 height 31
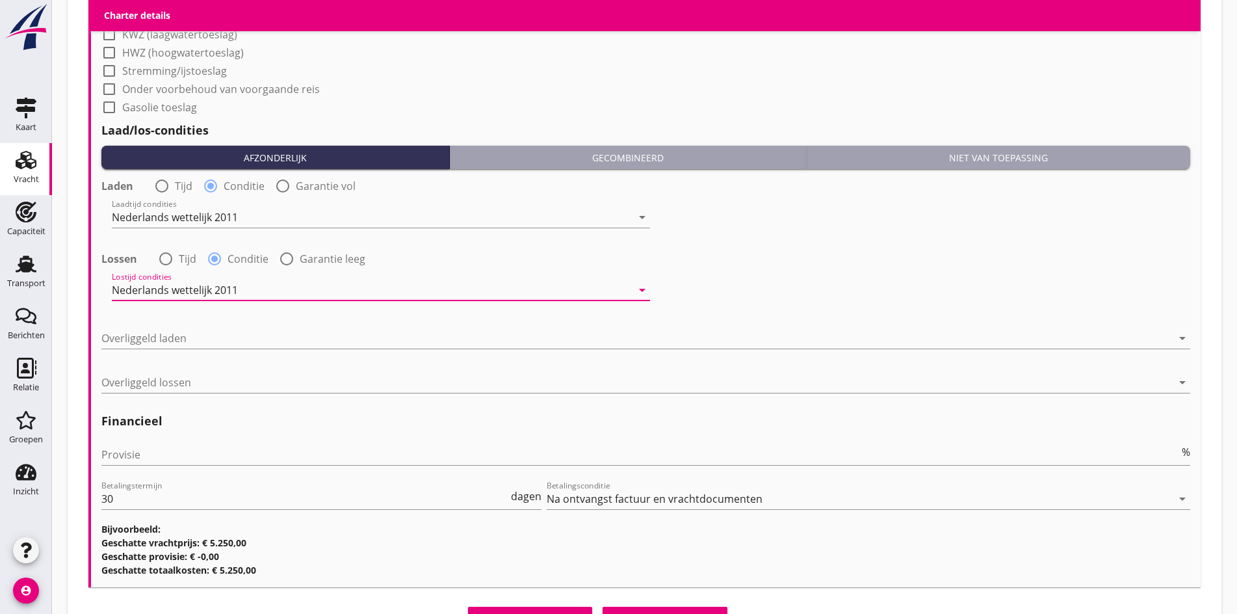
scroll to position [1518, 0]
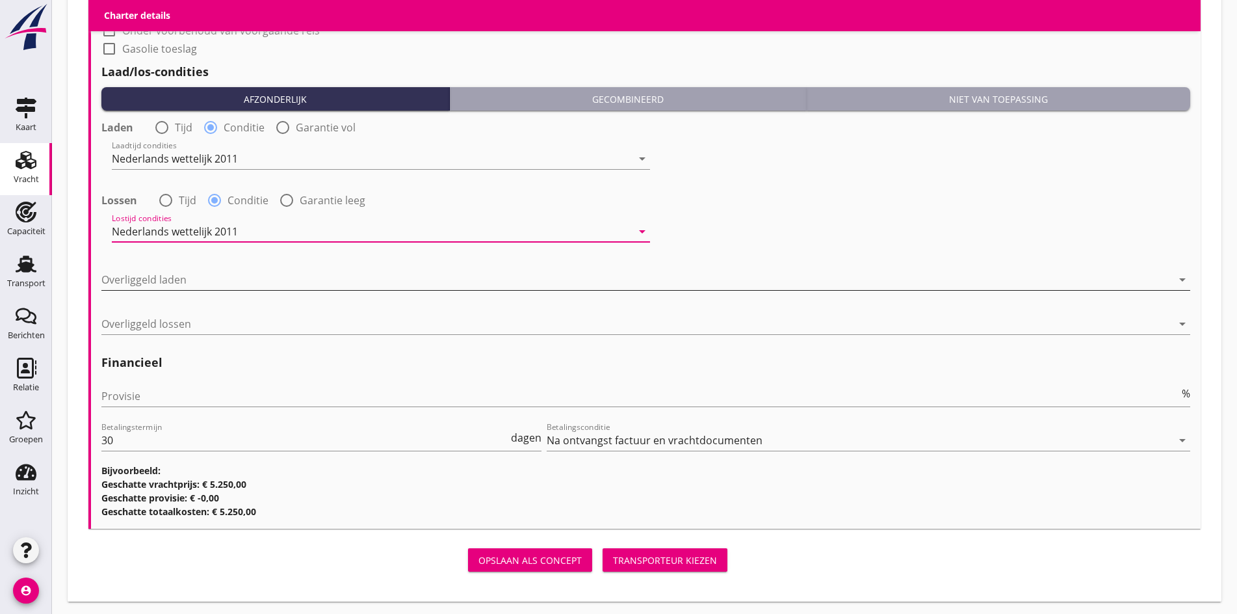
click at [146, 277] on div at bounding box center [636, 279] width 1070 height 21
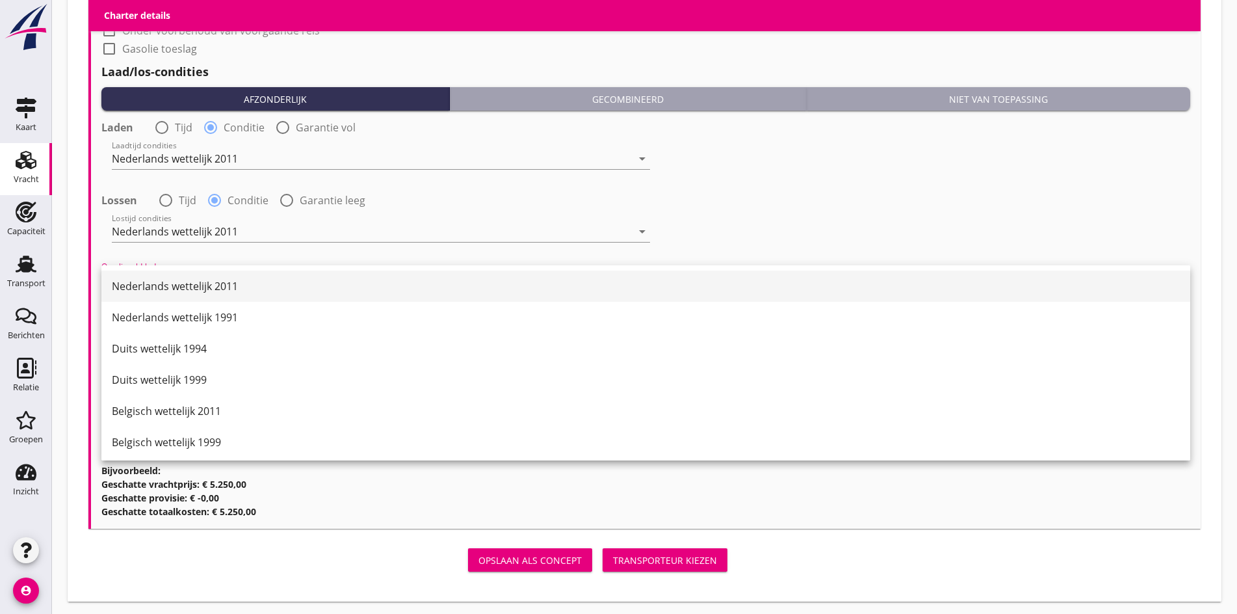
click at [146, 286] on div "Nederlands wettelijk 2011" at bounding box center [646, 286] width 1068 height 16
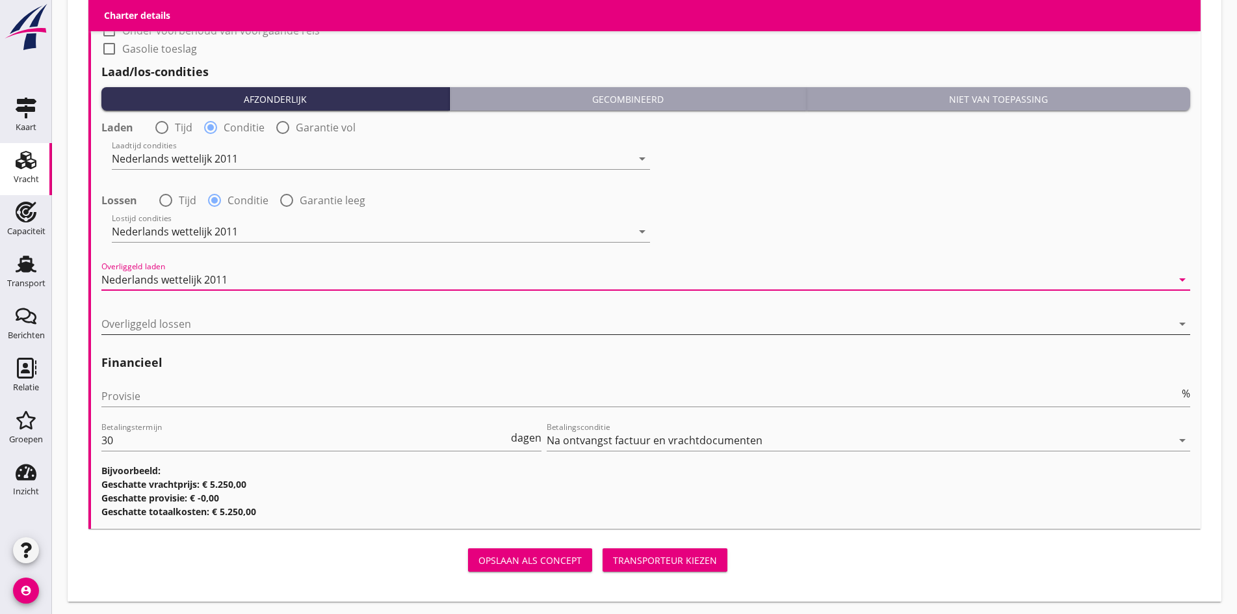
click at [152, 320] on div at bounding box center [636, 323] width 1070 height 21
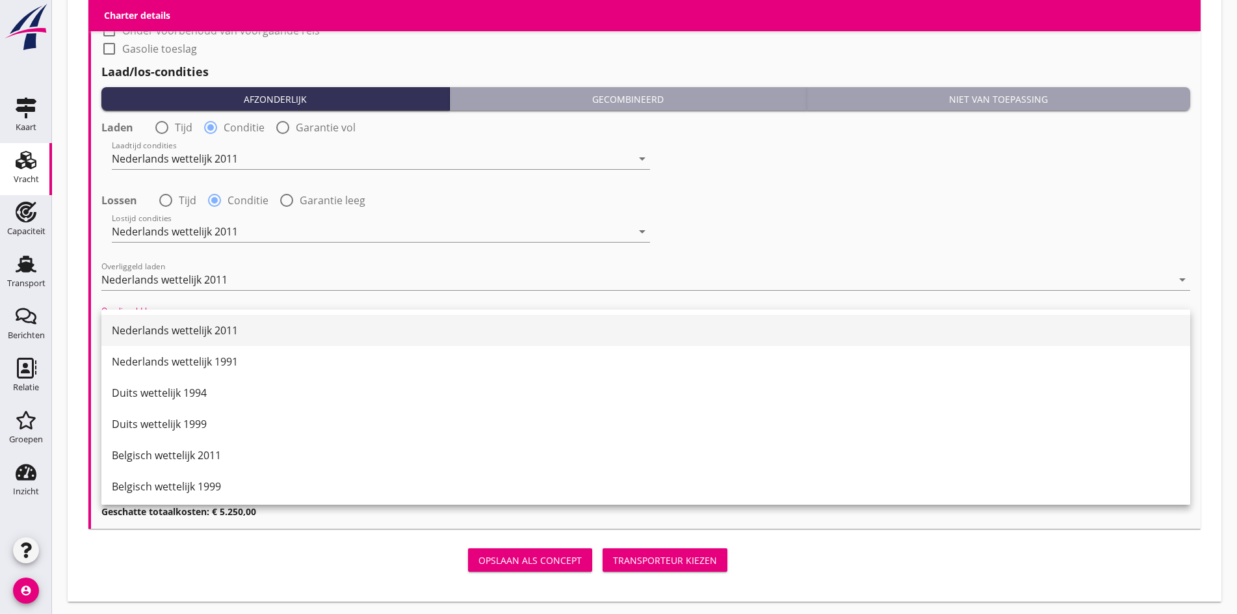
click at [153, 320] on div "Nederlands wettelijk 2011" at bounding box center [646, 330] width 1068 height 31
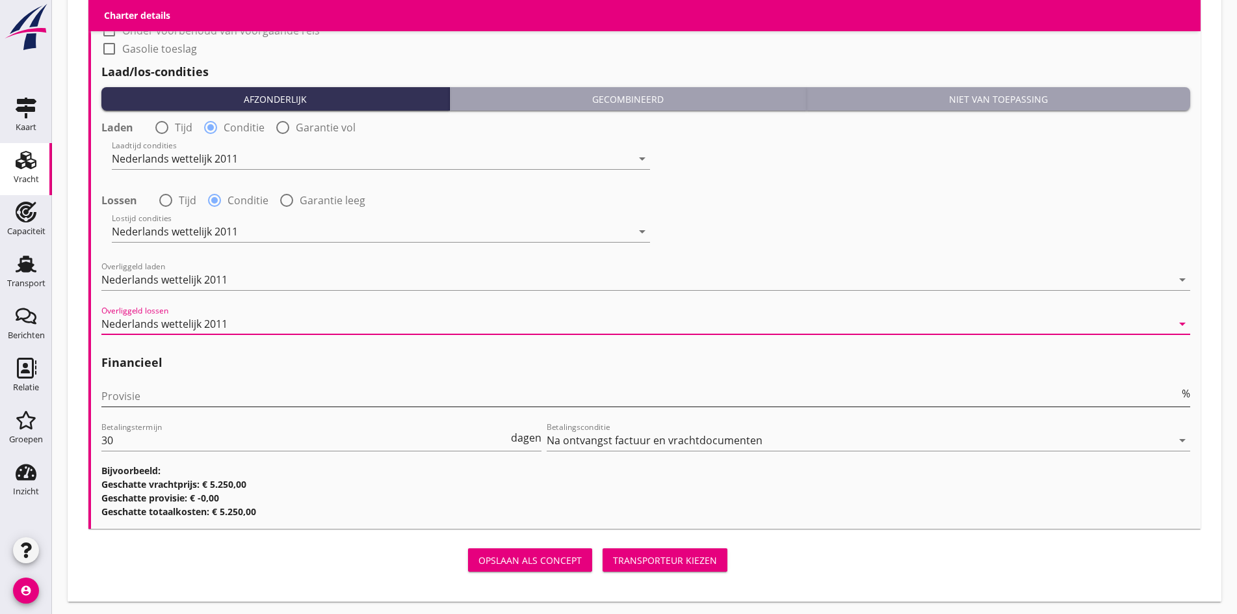
click at [129, 389] on input "Provisie" at bounding box center [640, 395] width 1078 height 21
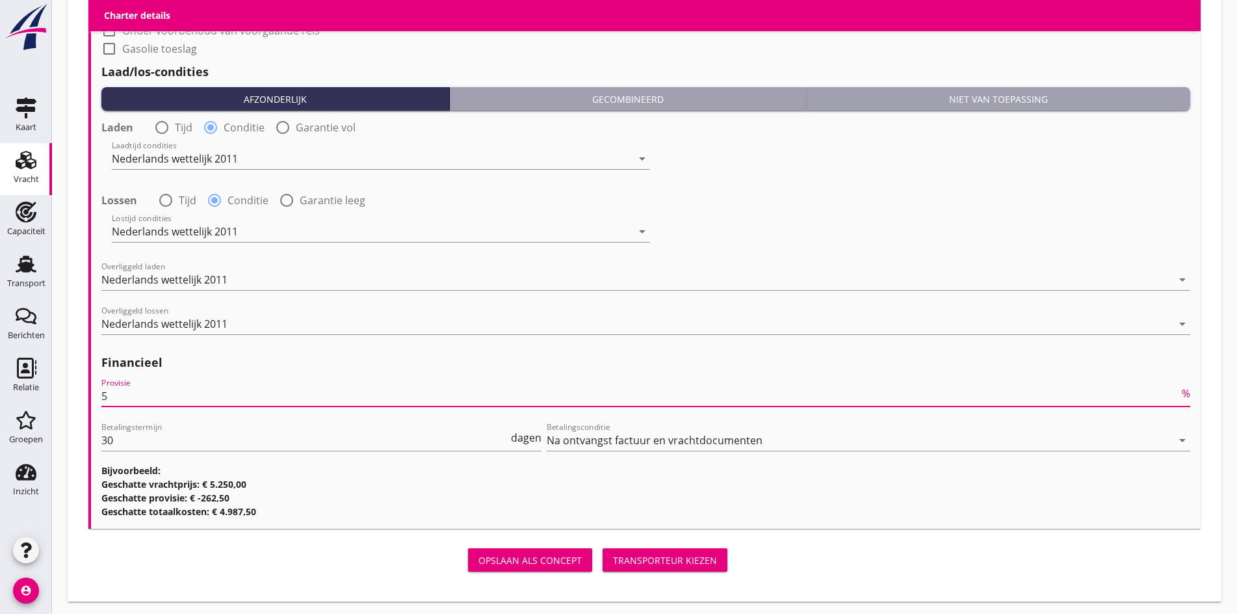
type input "5"
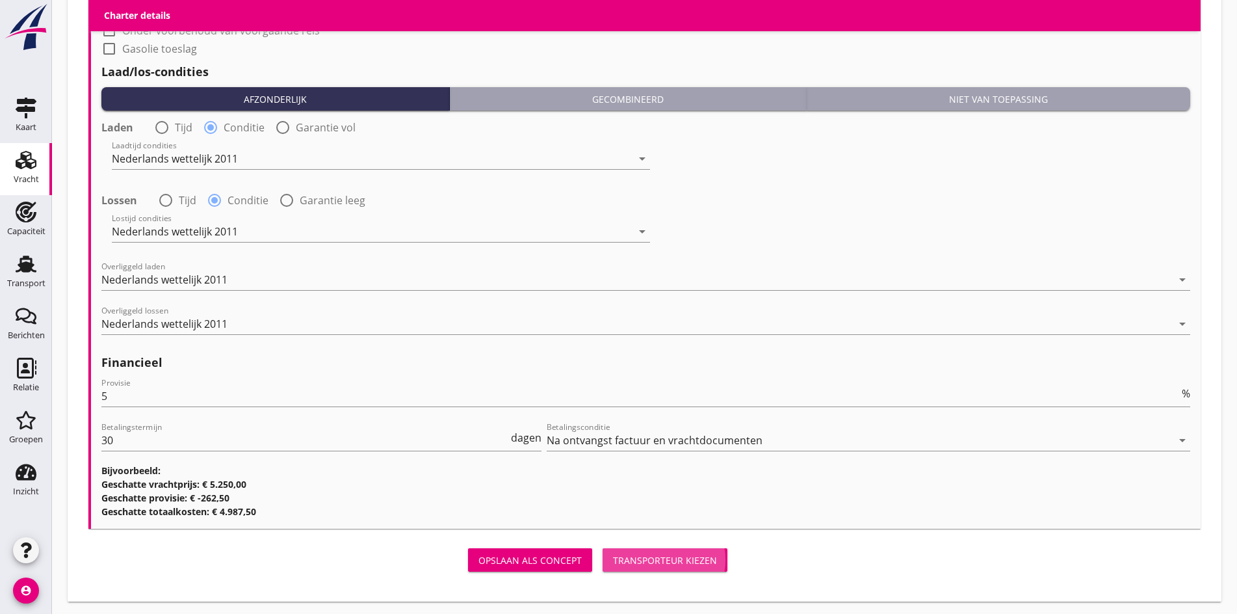
click at [602, 564] on button "Transporteur kiezen" at bounding box center [664, 559] width 125 height 23
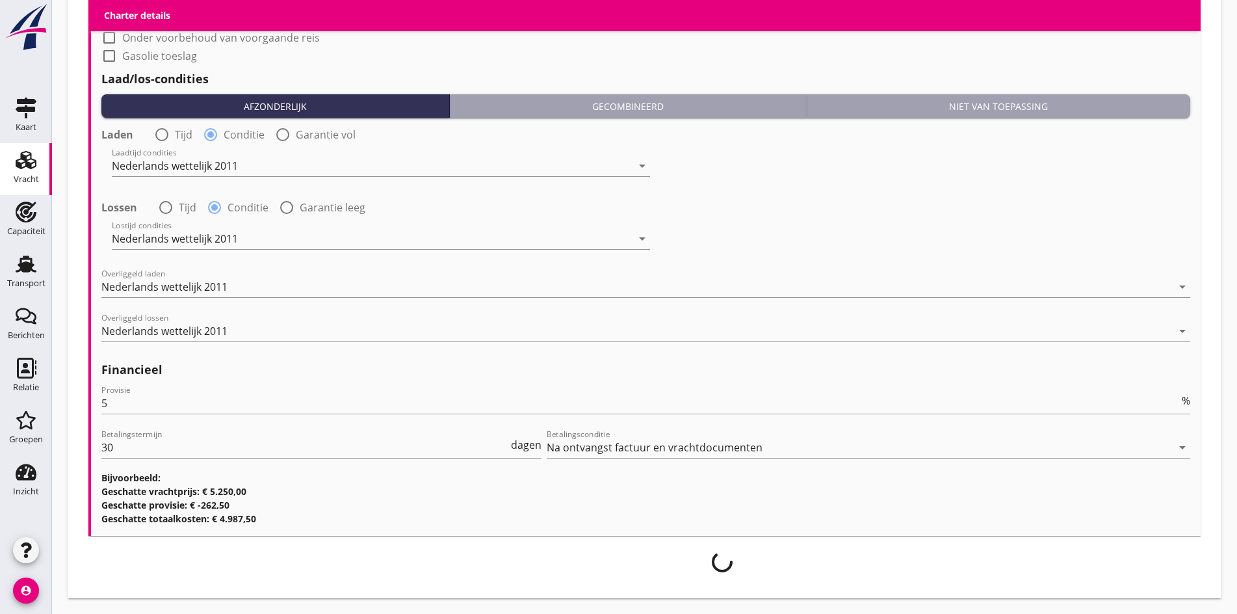
scroll to position [1508, 0]
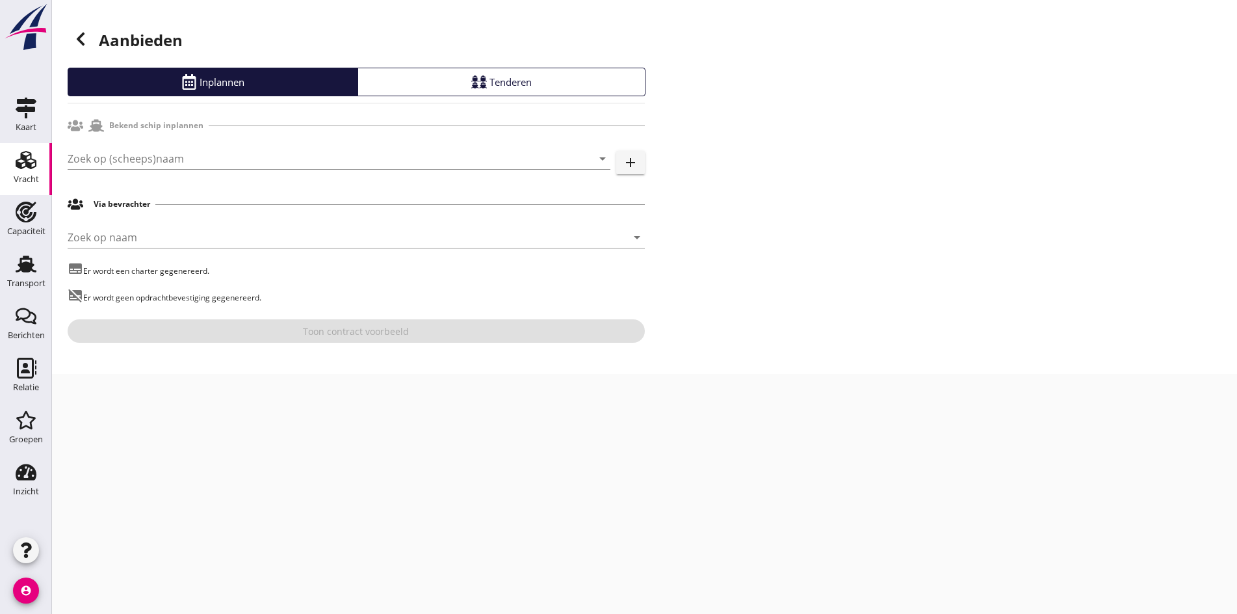
click at [187, 145] on div "Zoek op (scheeps)naam arrow_drop_down add" at bounding box center [356, 161] width 577 height 42
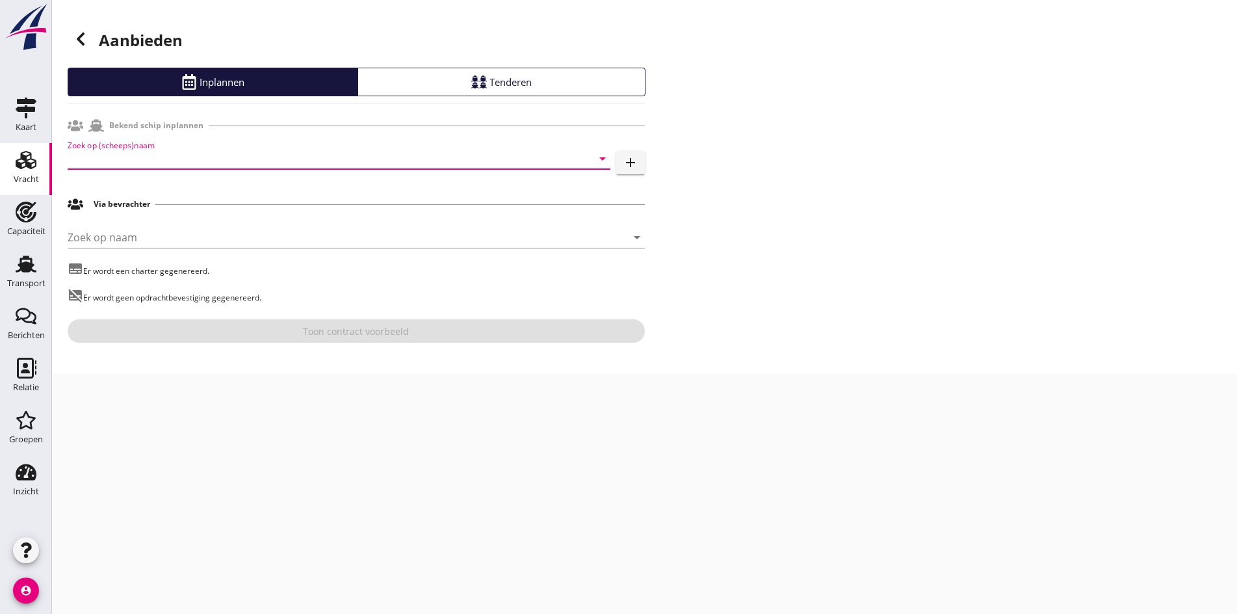
click at [181, 155] on input "Zoek op (scheeps)naam" at bounding box center [321, 158] width 506 height 21
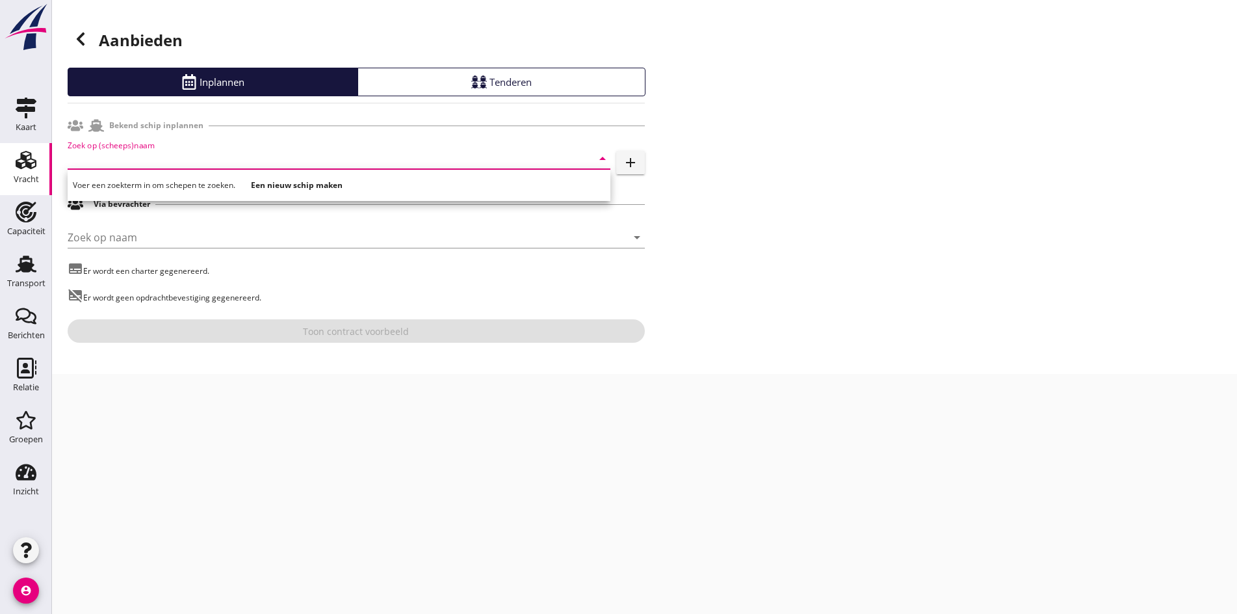
click at [122, 161] on input "Zoek op (scheeps)naam" at bounding box center [321, 158] width 506 height 21
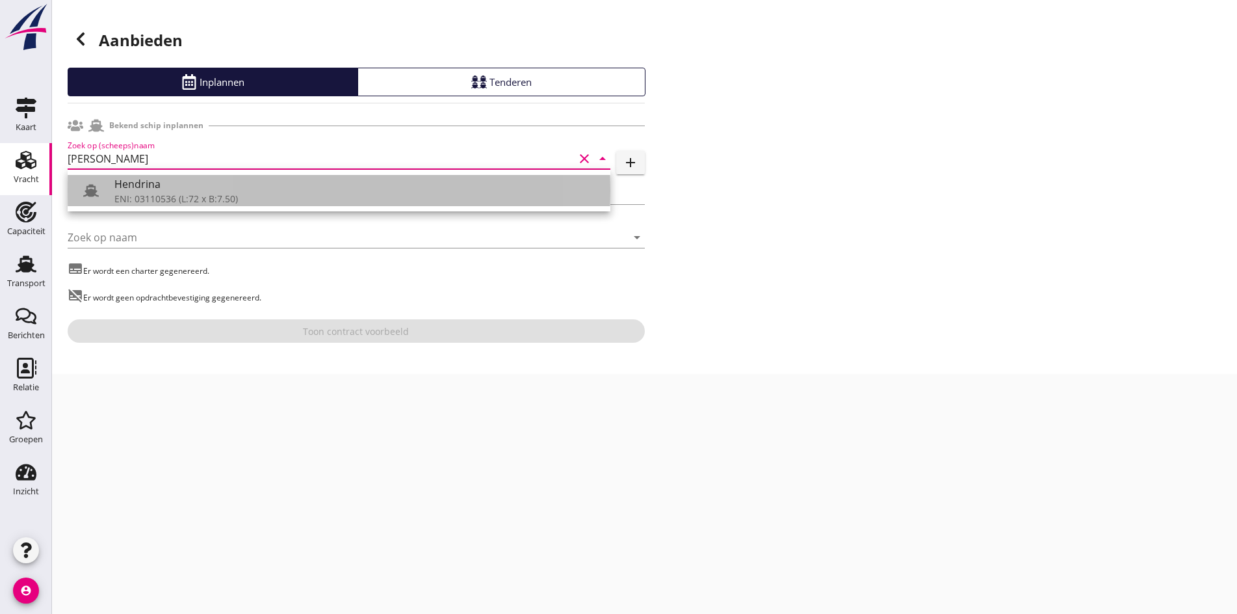
click at [163, 194] on div "ENI: 03110536 (L:72 x B:7.50)" at bounding box center [356, 199] width 485 height 14
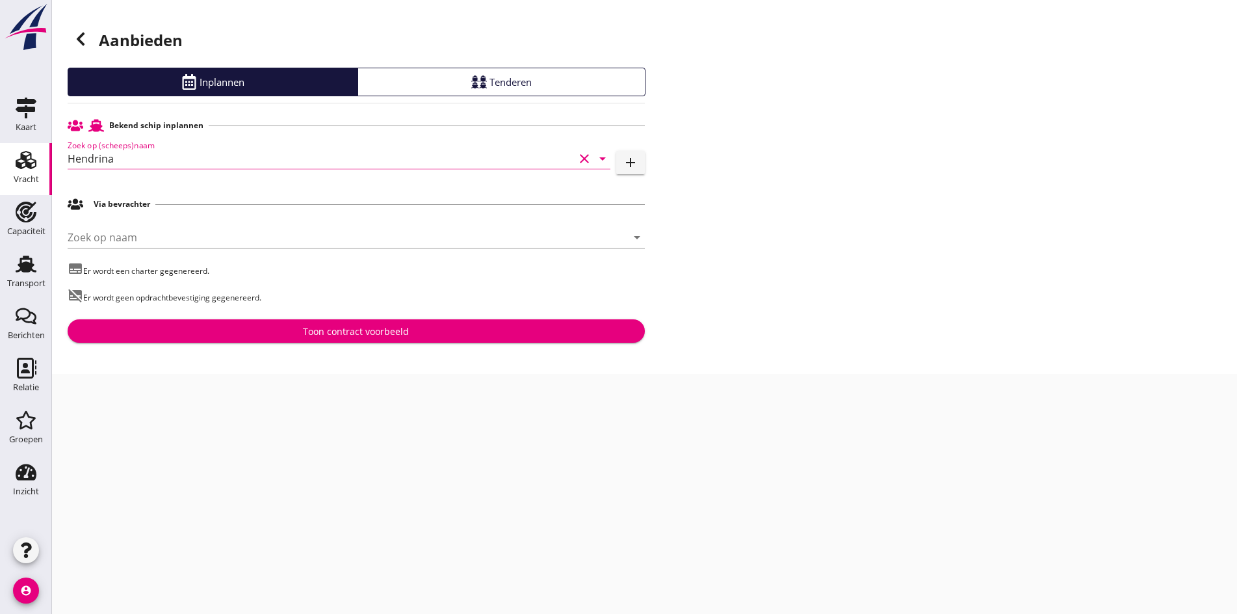
type input "Hendrina"
click at [288, 338] on button "Toon contract voorbeeld" at bounding box center [356, 330] width 577 height 23
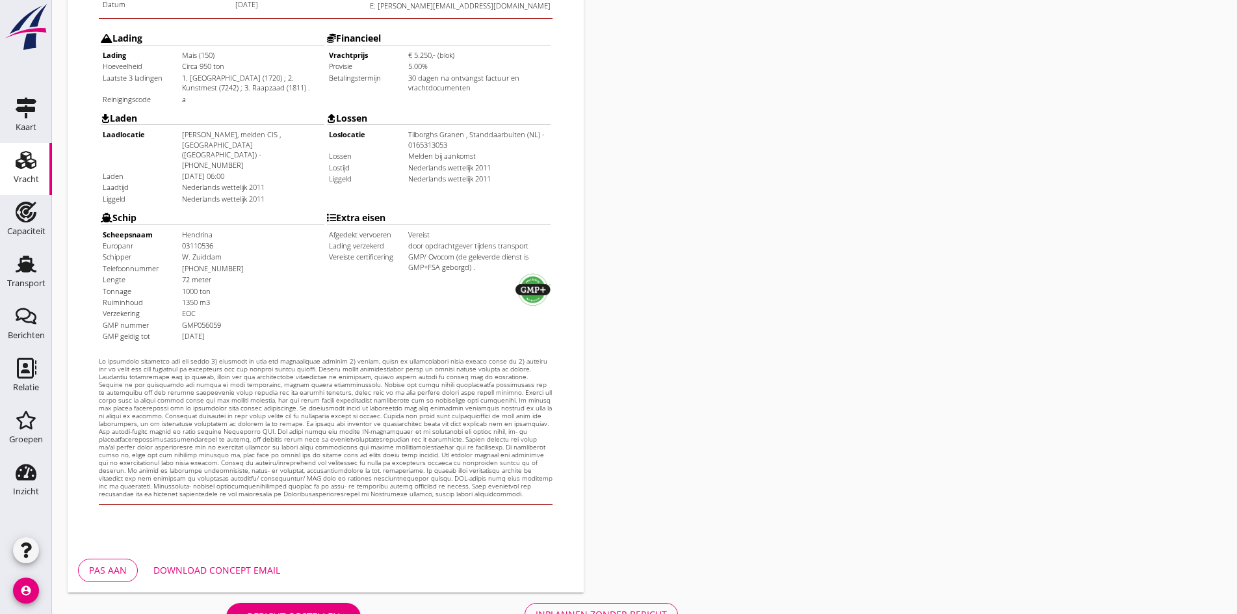
scroll to position [349, 0]
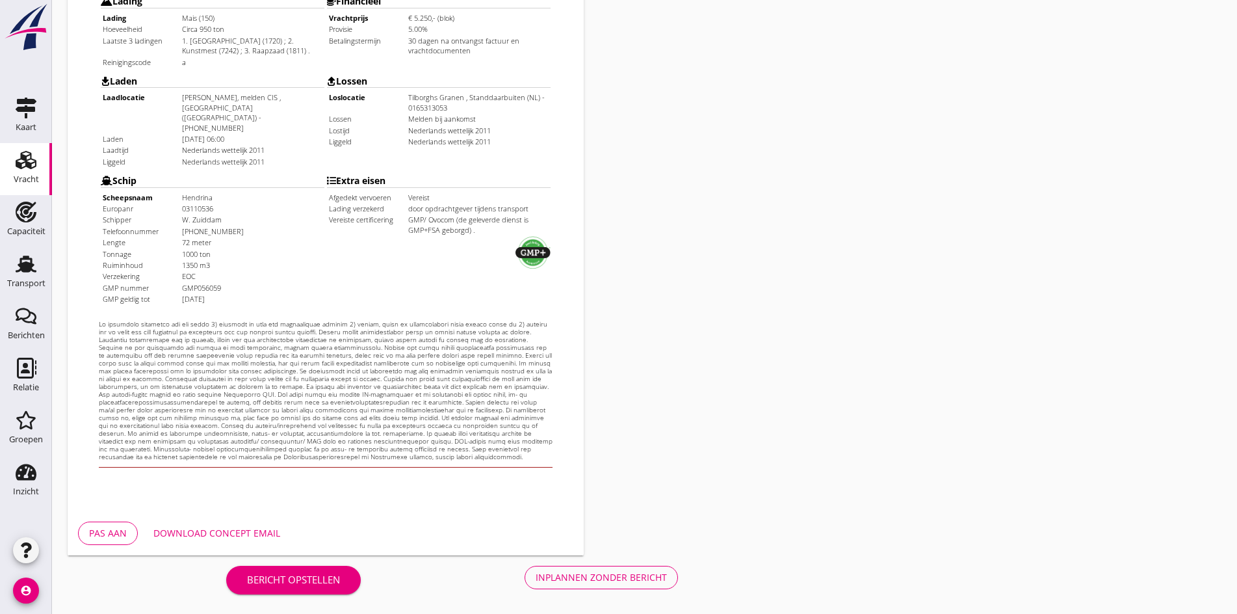
click at [536, 577] on div "Inplannen zonder bericht" at bounding box center [601, 577] width 131 height 14
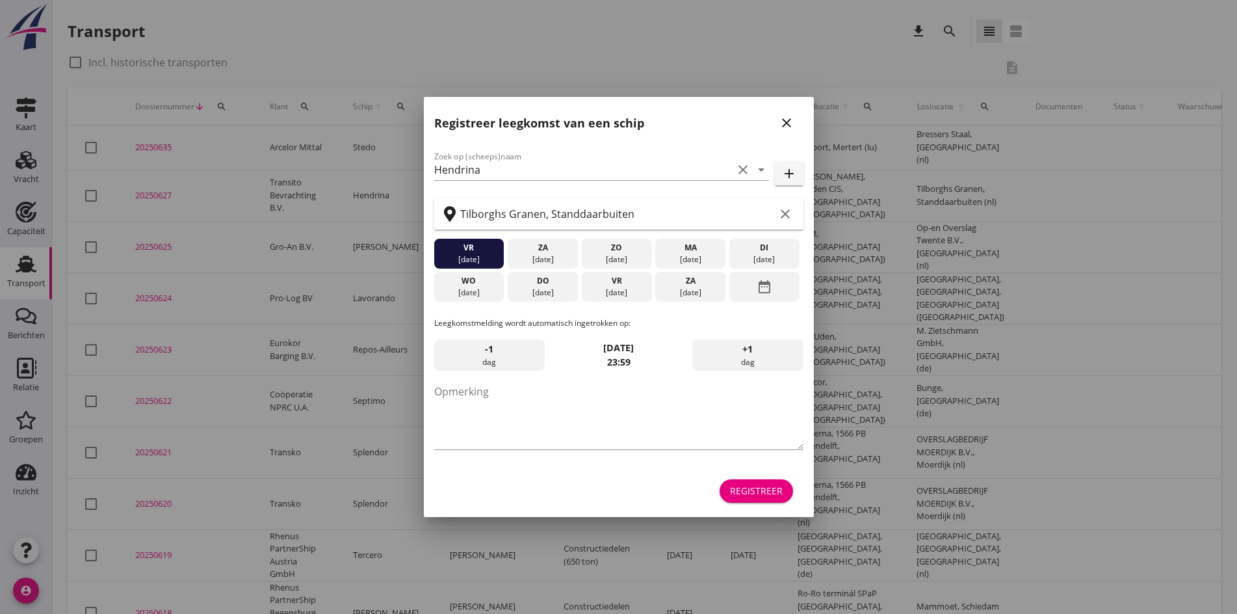
click at [784, 125] on icon "close" at bounding box center [787, 123] width 16 height 16
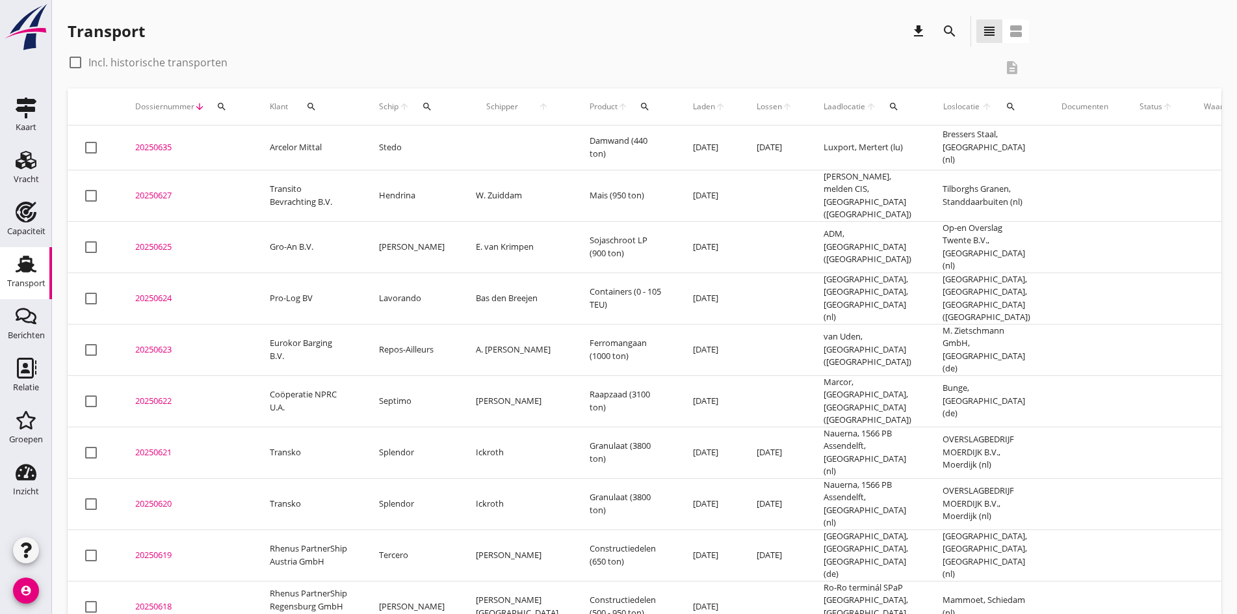
click at [163, 196] on div "20250627" at bounding box center [186, 195] width 103 height 13
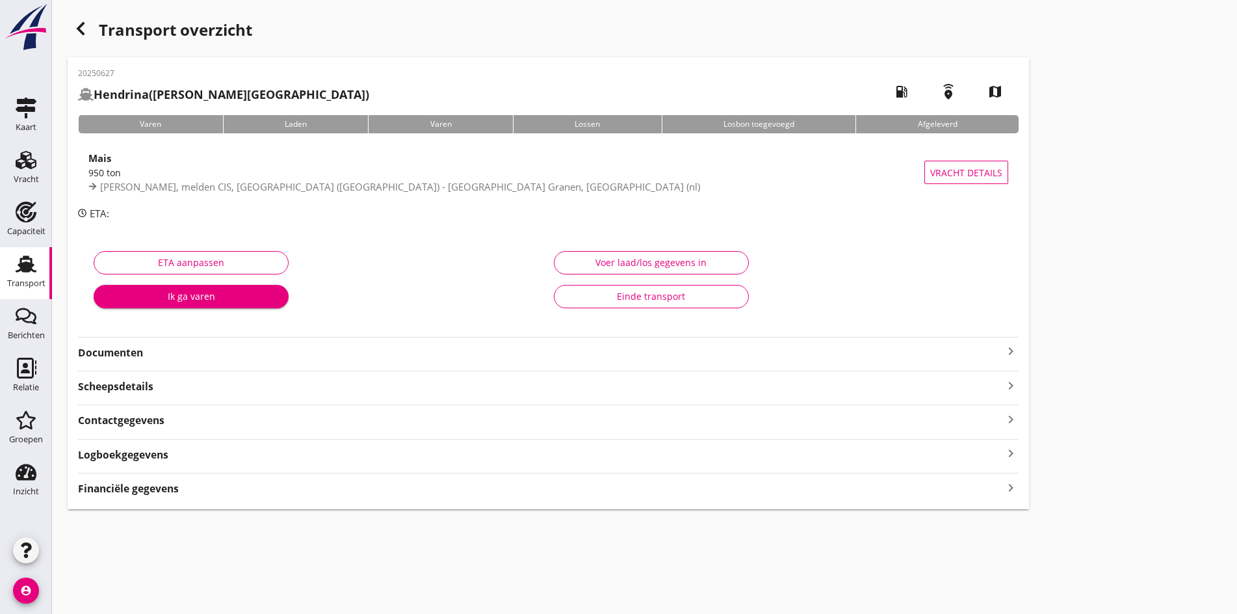
click at [1003, 353] on icon "keyboard_arrow_right" at bounding box center [1011, 351] width 16 height 16
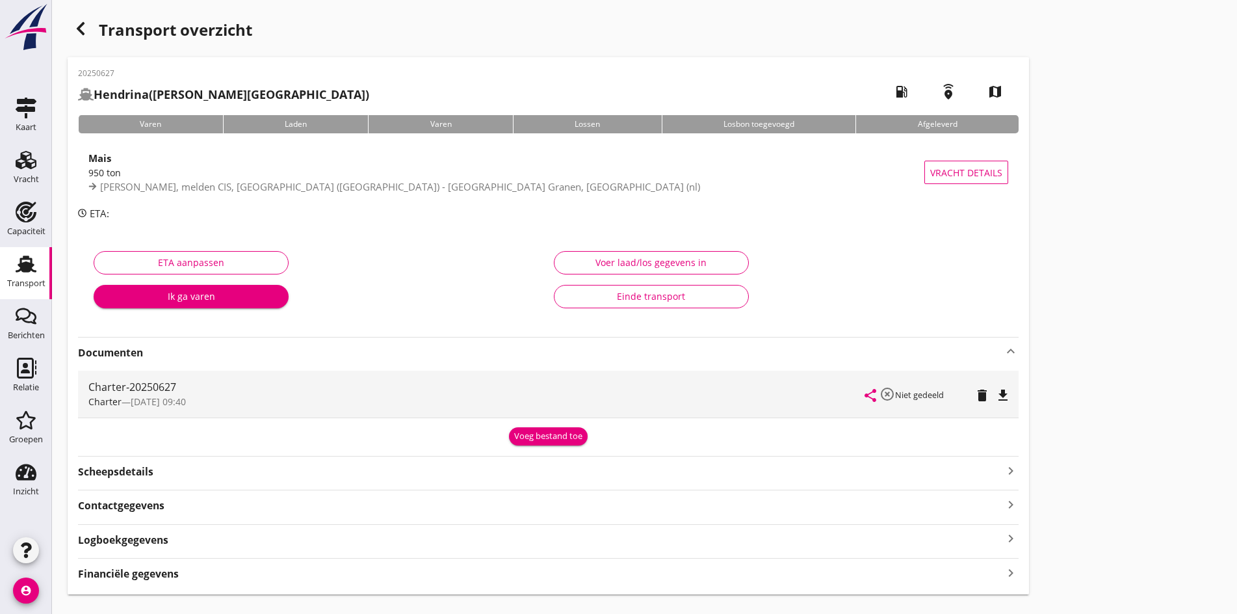
click at [865, 408] on div "share highlight_off Niet gedeeld delete file_download" at bounding box center [936, 393] width 143 height 47
click at [994, 395] on div "file_download" at bounding box center [1003, 395] width 18 height 16
